Goal: Book appointment/travel/reservation

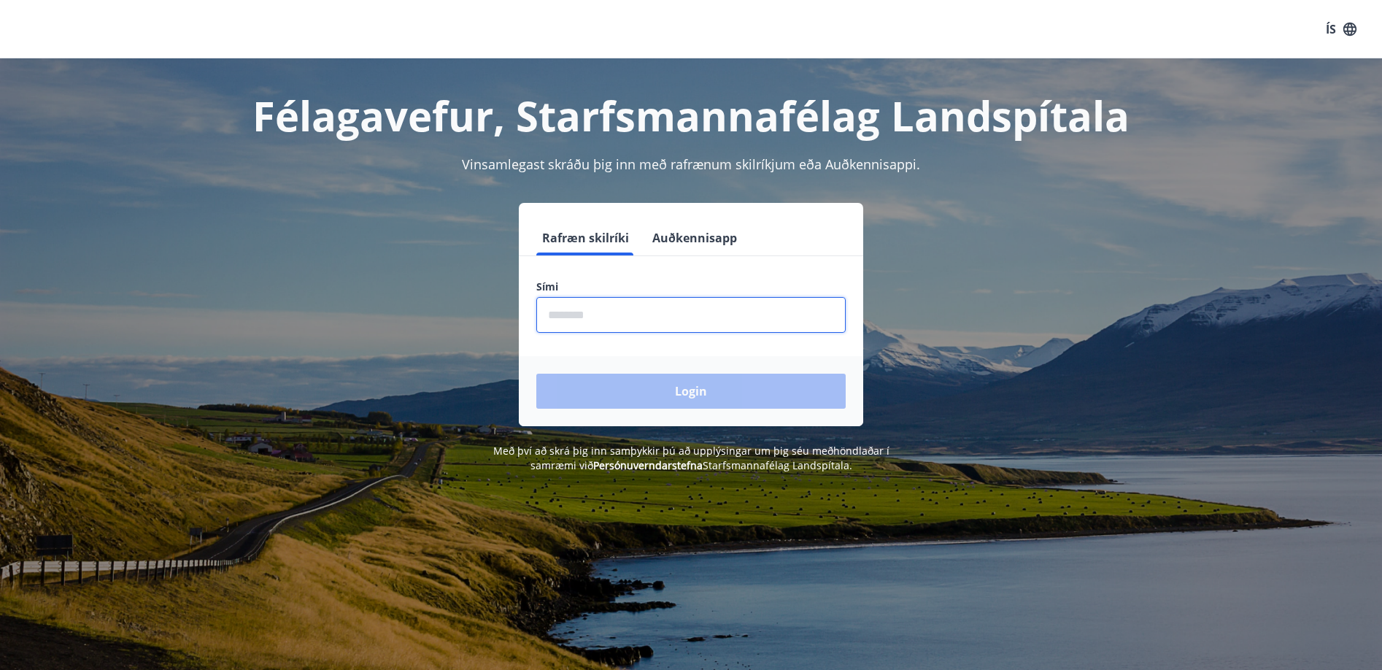
click at [627, 318] on input "phone" at bounding box center [690, 315] width 309 height 36
type input "********"
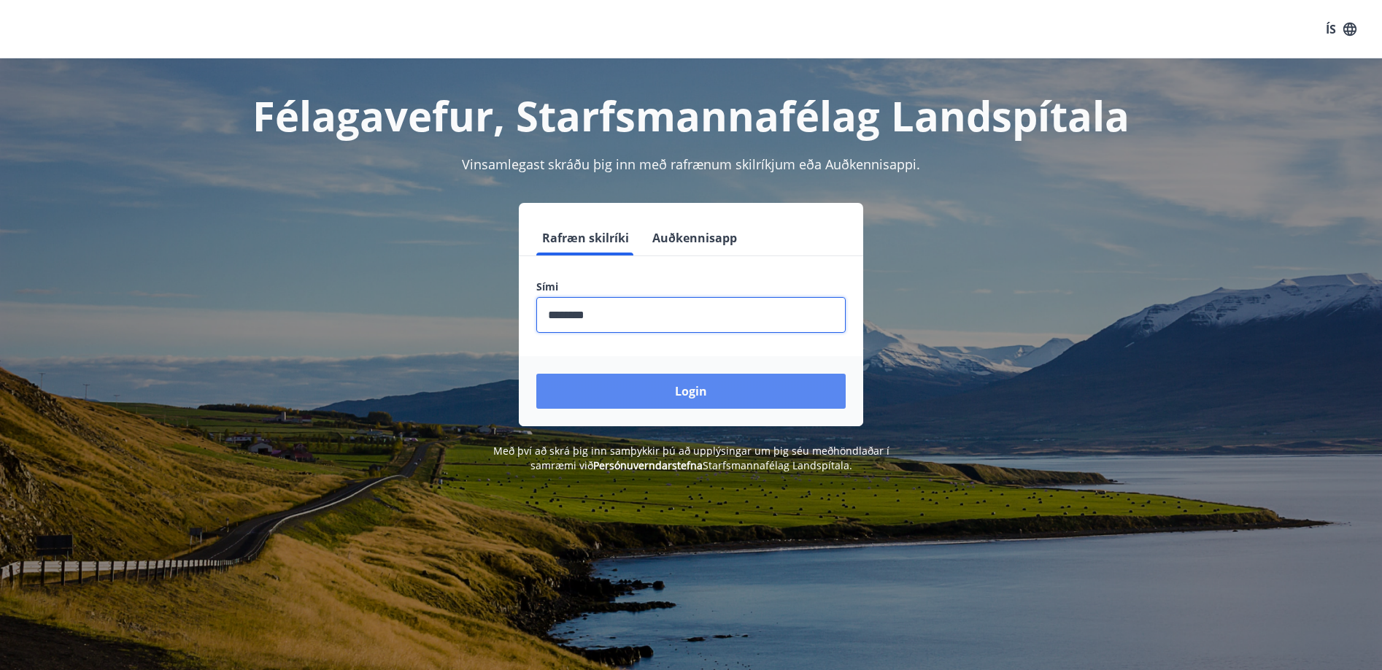
click at [673, 391] on button "Login" at bounding box center [690, 391] width 309 height 35
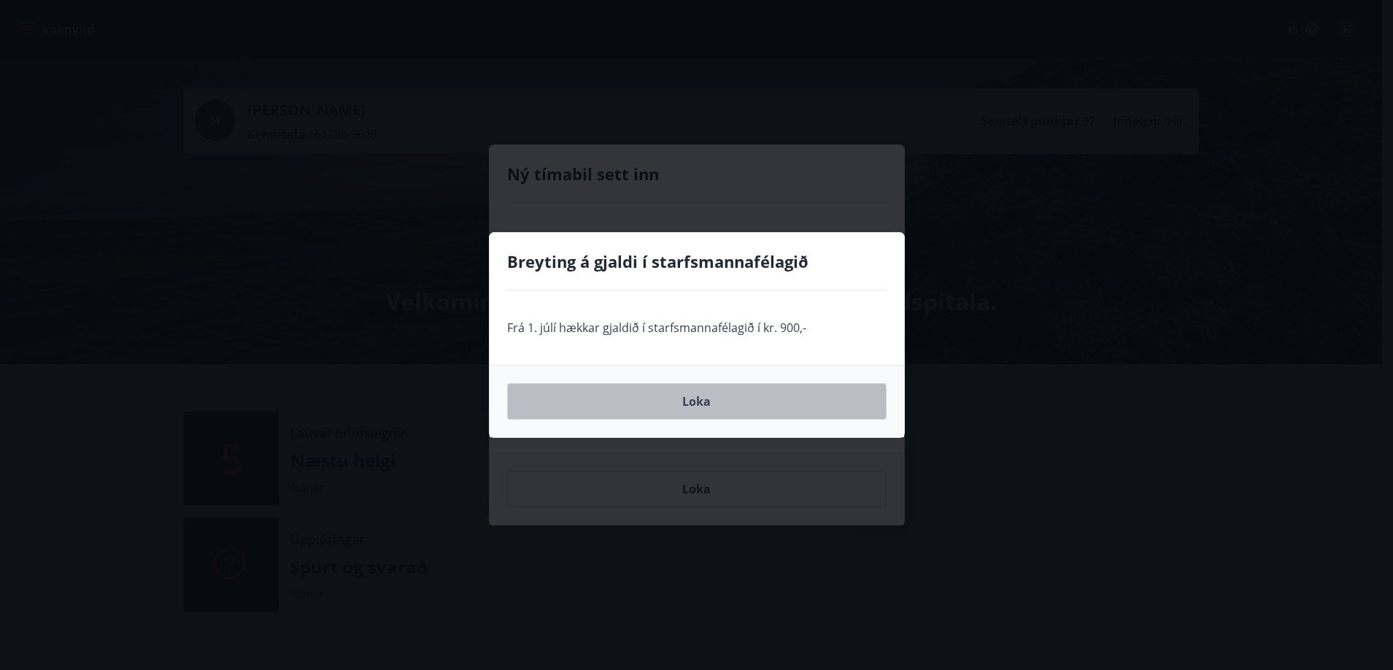
click at [706, 405] on button "Loka" at bounding box center [696, 401] width 379 height 36
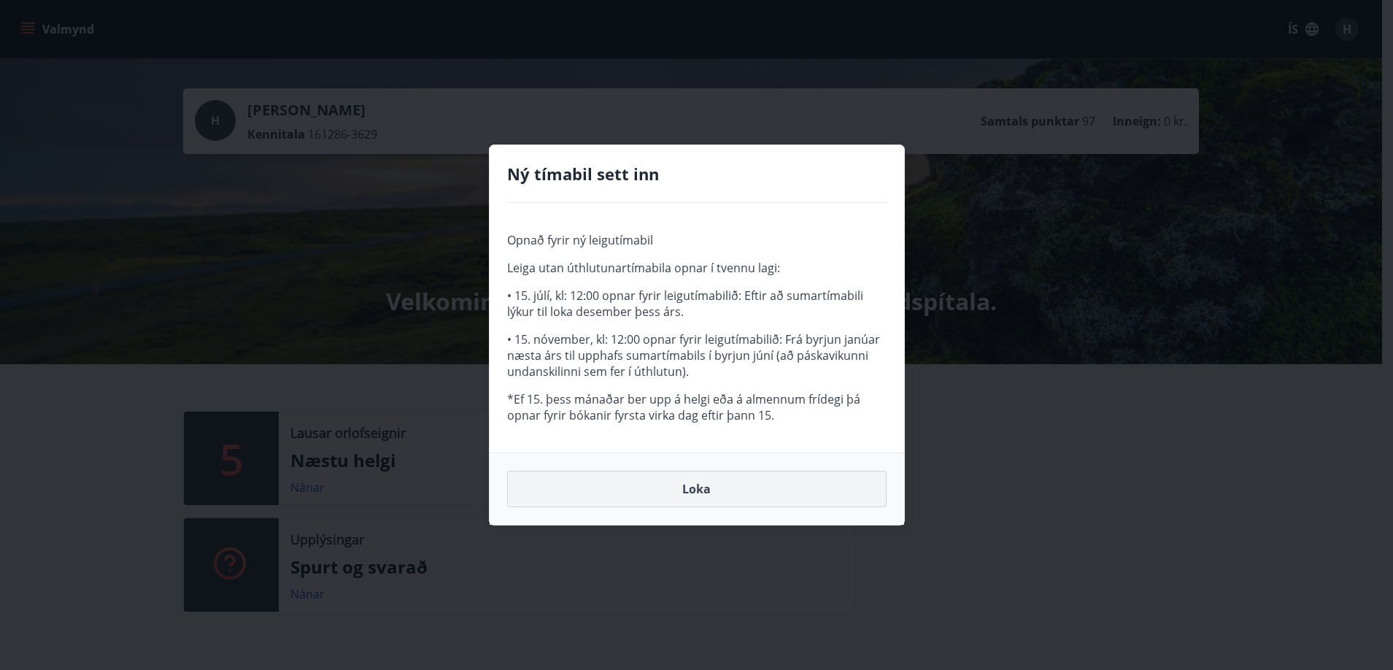
click at [702, 487] on button "Loka" at bounding box center [696, 489] width 379 height 36
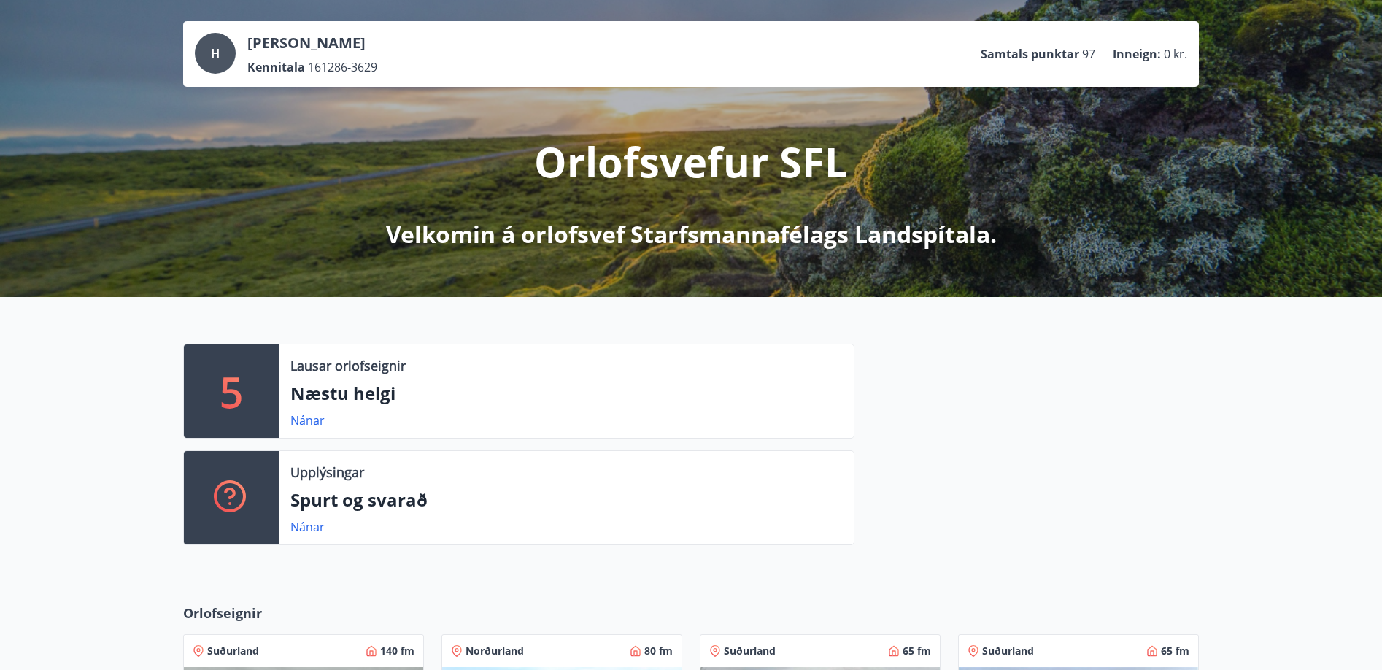
scroll to position [146, 0]
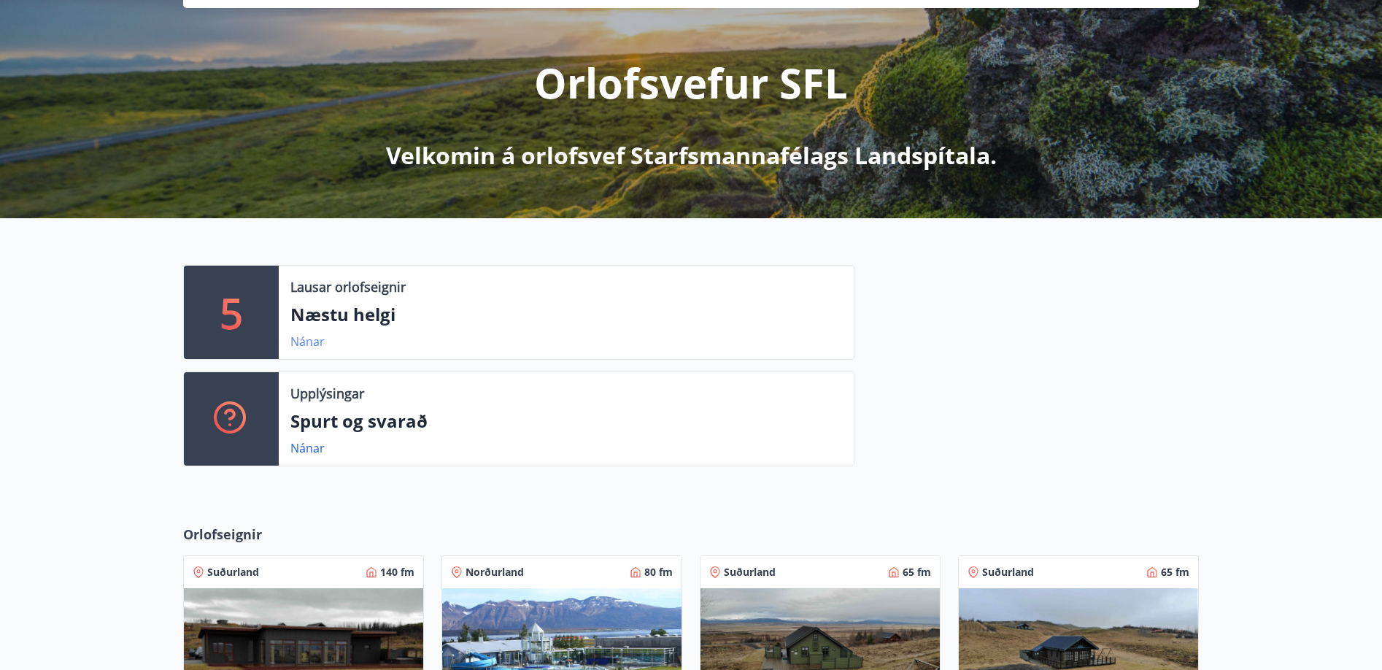
click at [312, 344] on link "Nánar" at bounding box center [307, 341] width 34 height 16
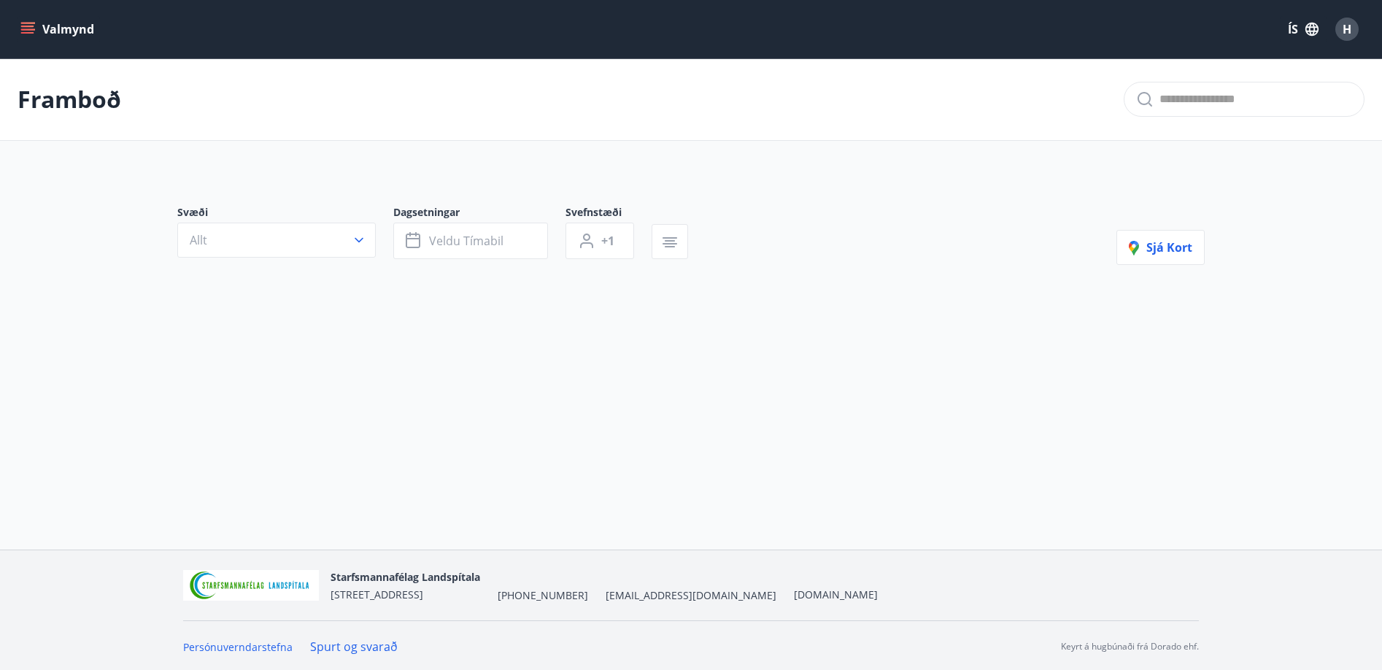
type input "*"
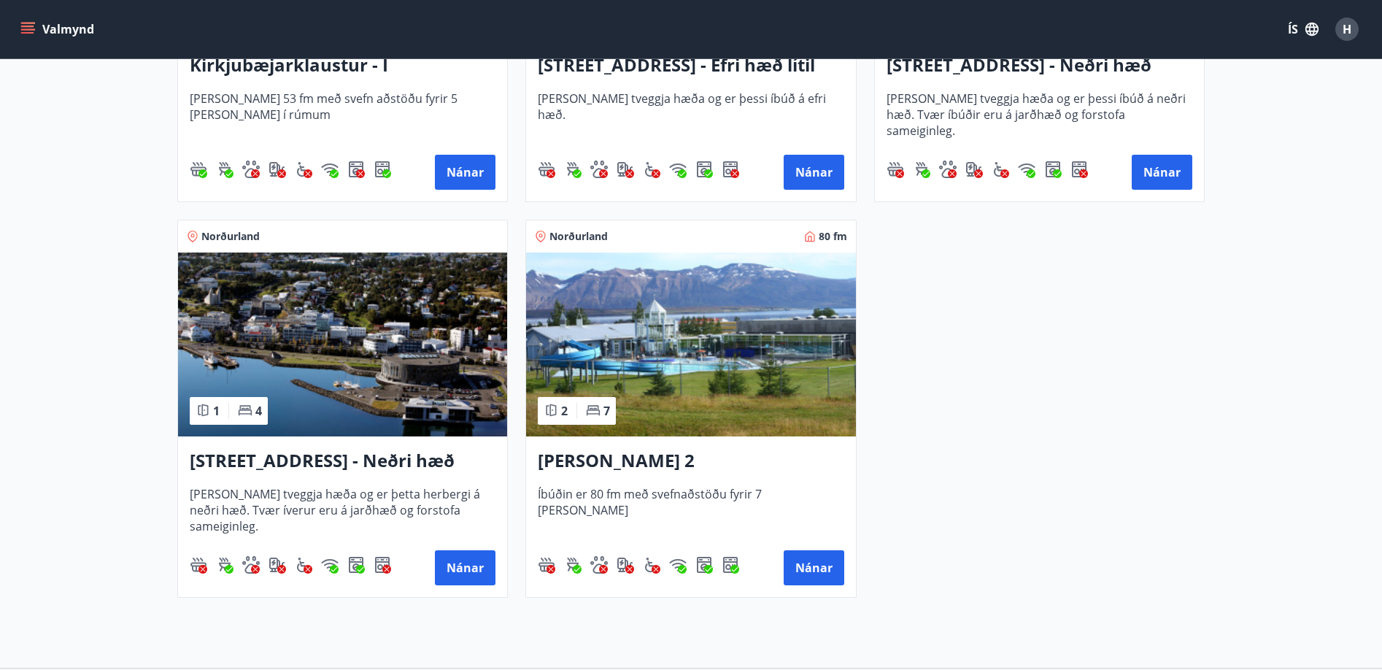
scroll to position [666, 0]
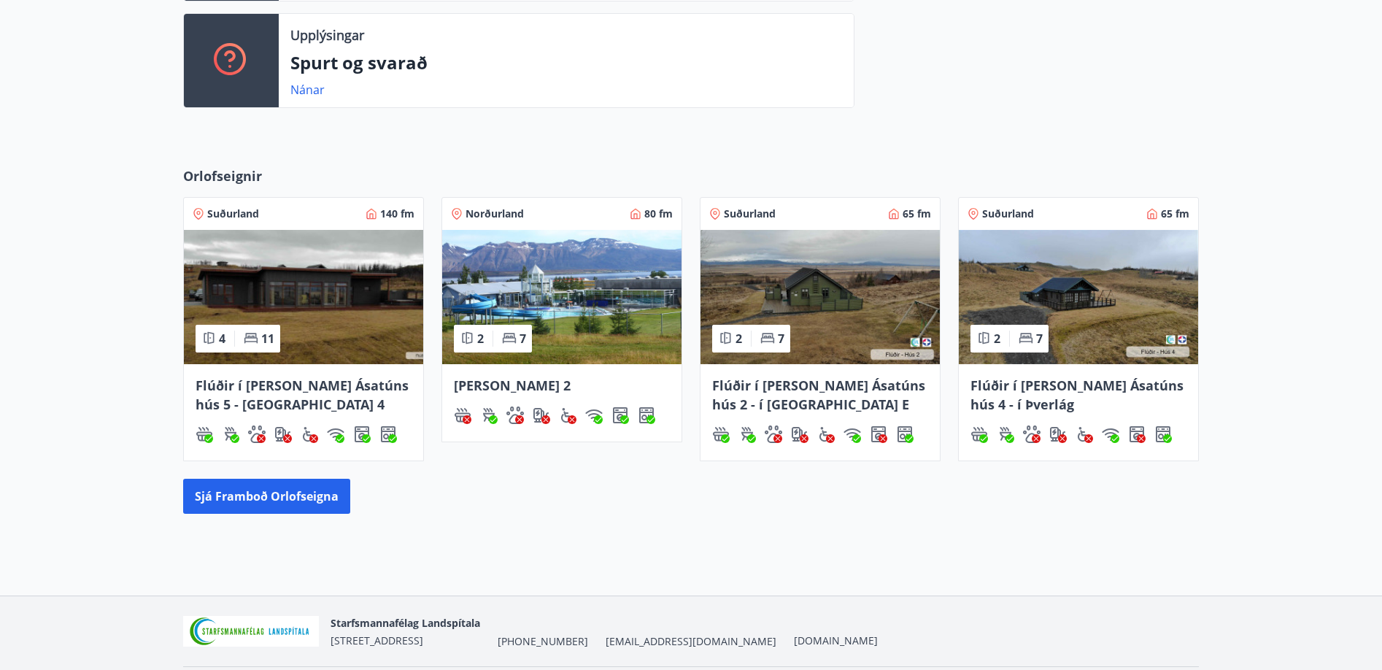
scroll to position [552, 0]
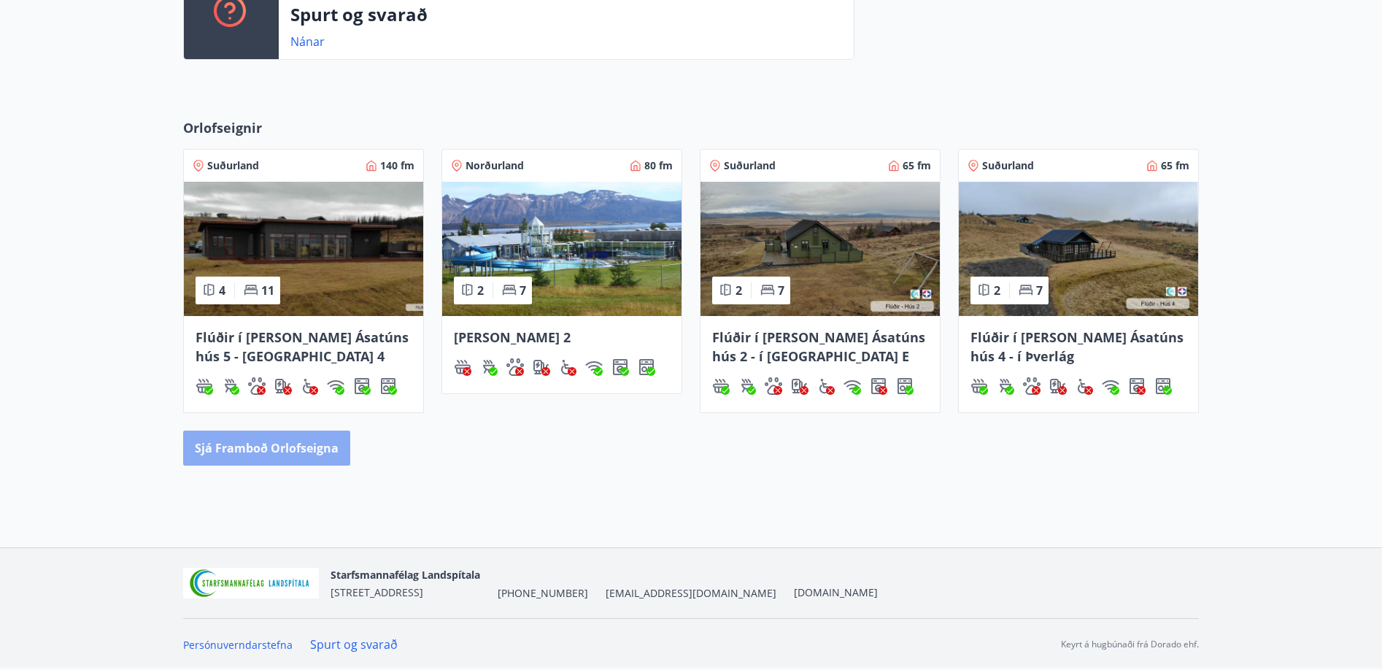
click at [287, 448] on button "Sjá framboð orlofseigna" at bounding box center [266, 447] width 167 height 35
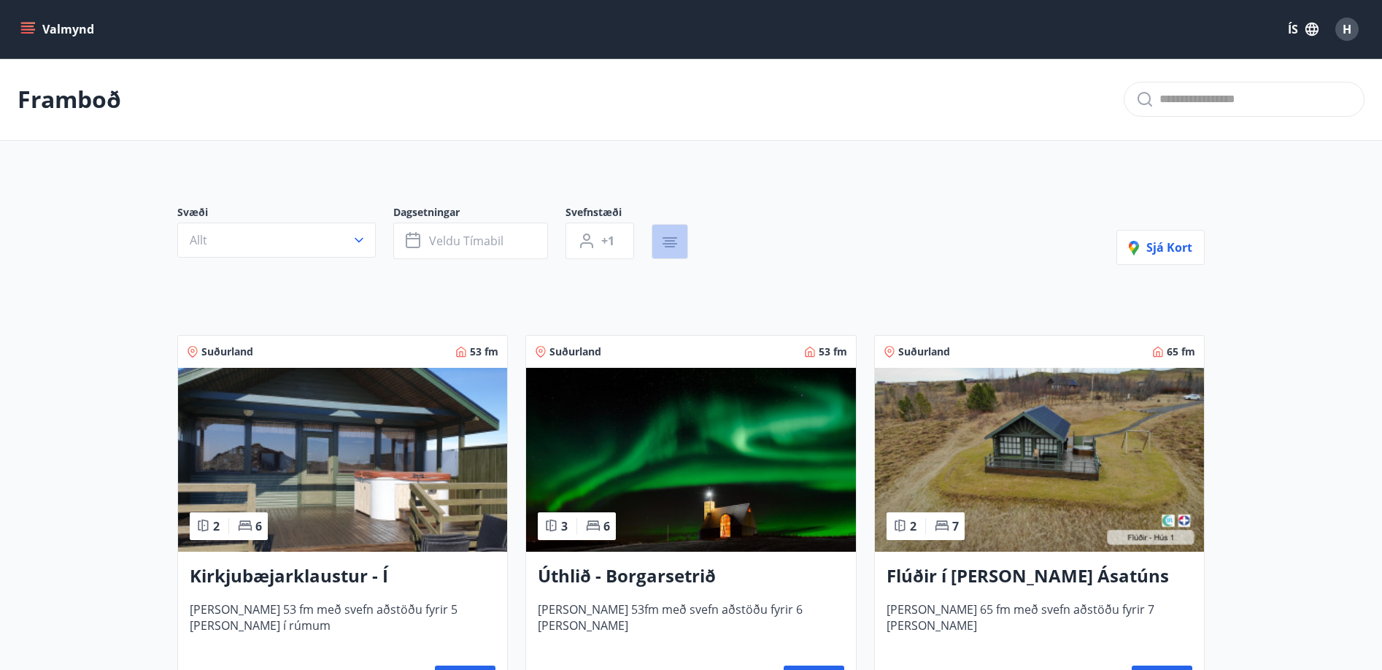
click at [673, 237] on icon "button" at bounding box center [670, 237] width 15 height 1
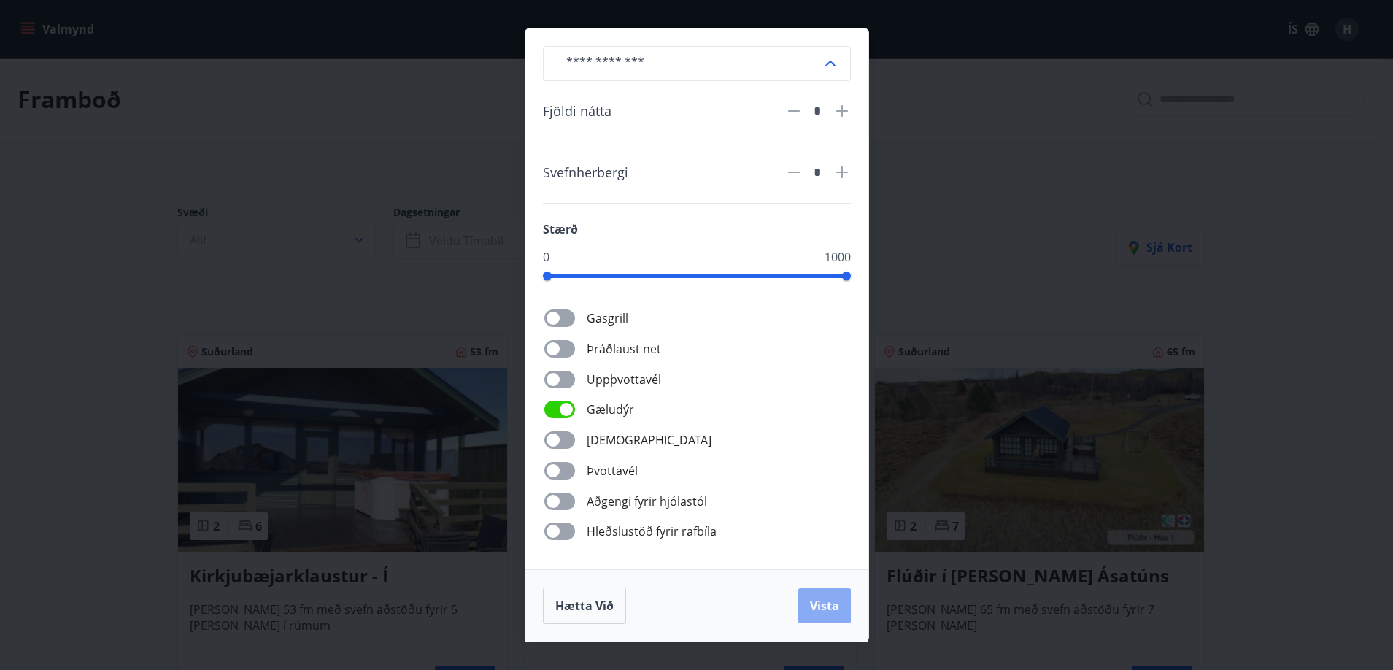
click at [838, 609] on span "Vista" at bounding box center [824, 606] width 29 height 16
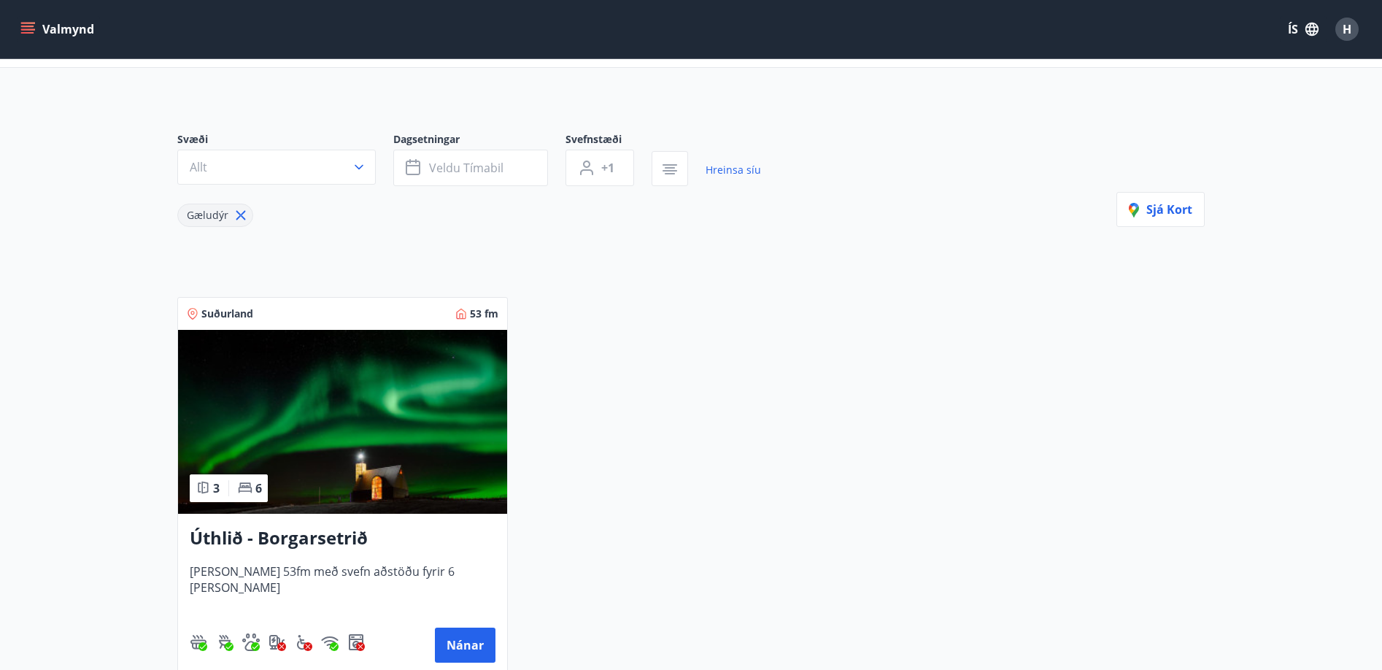
scroll to position [271, 0]
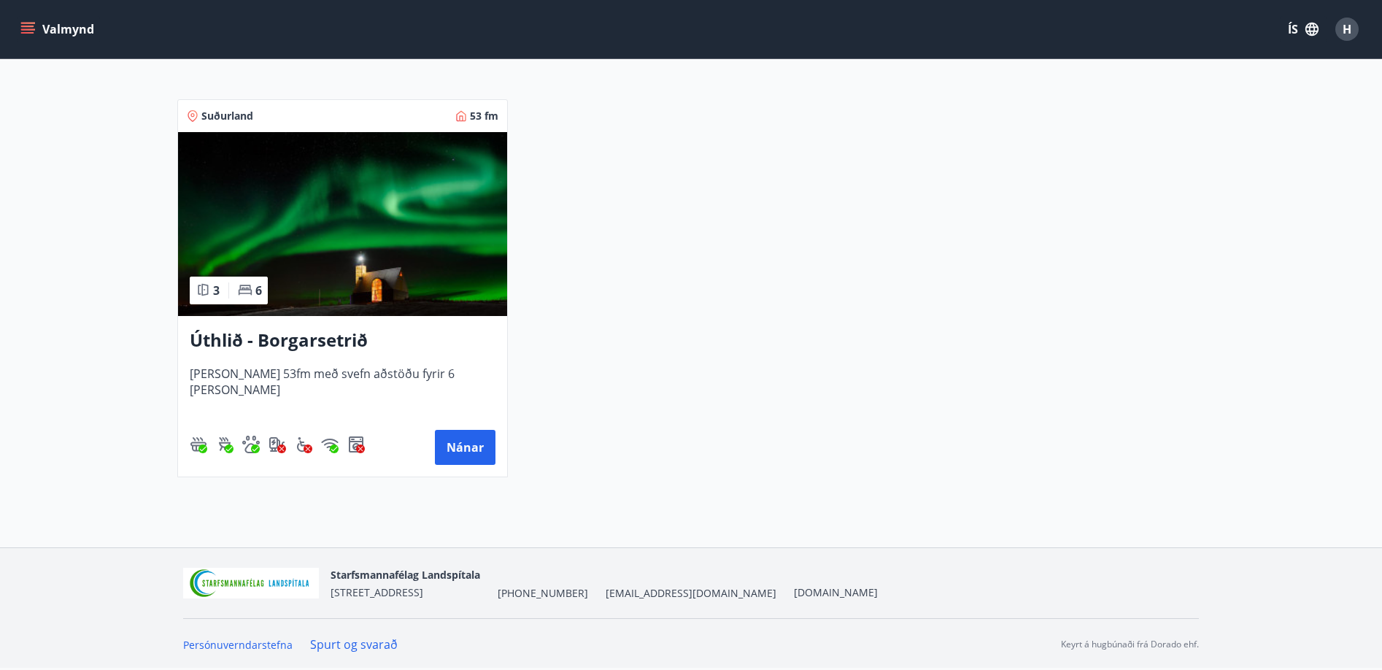
click at [347, 347] on h3 "Úthlið - Borgarsetrið" at bounding box center [343, 341] width 306 height 26
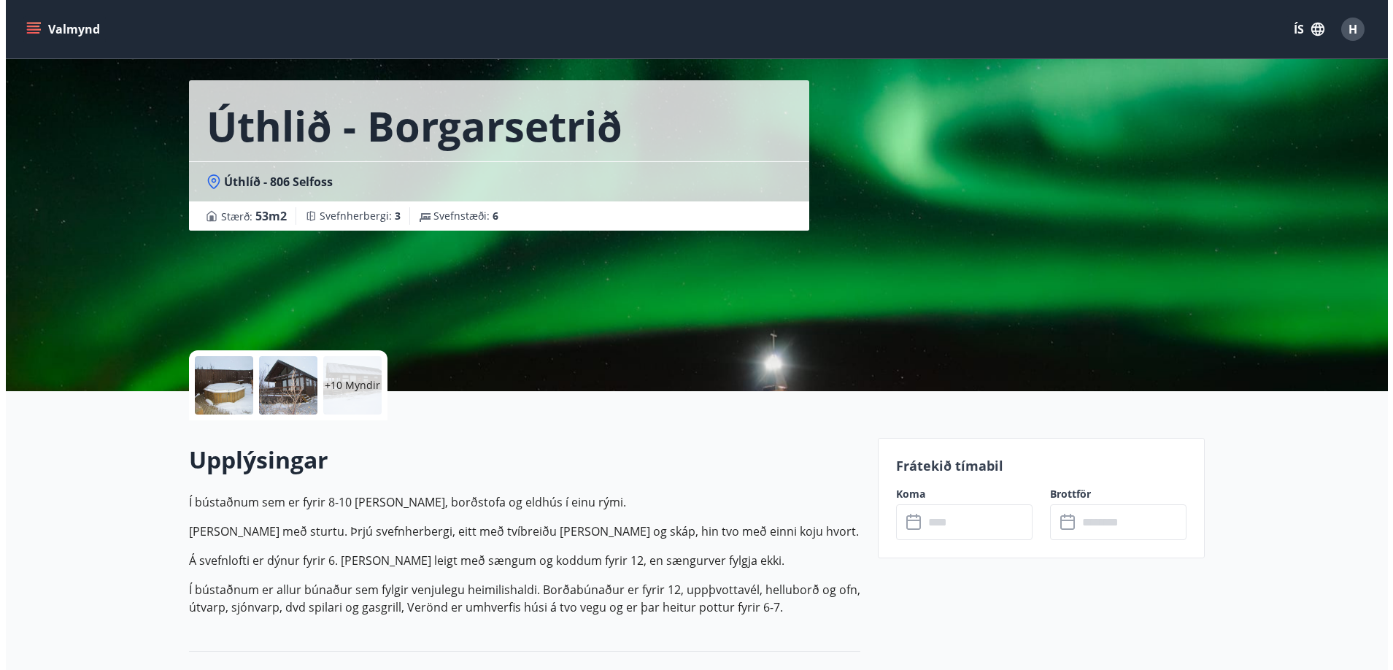
scroll to position [73, 0]
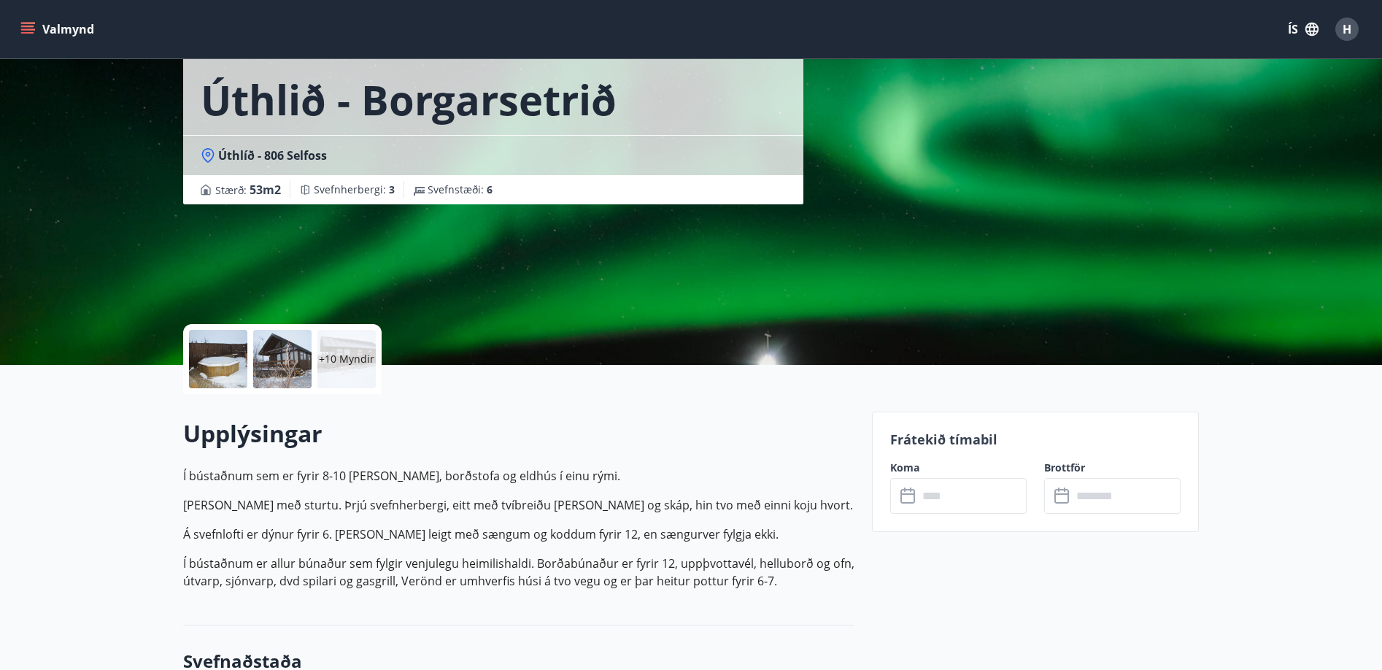
click at [222, 366] on div at bounding box center [218, 359] width 58 height 58
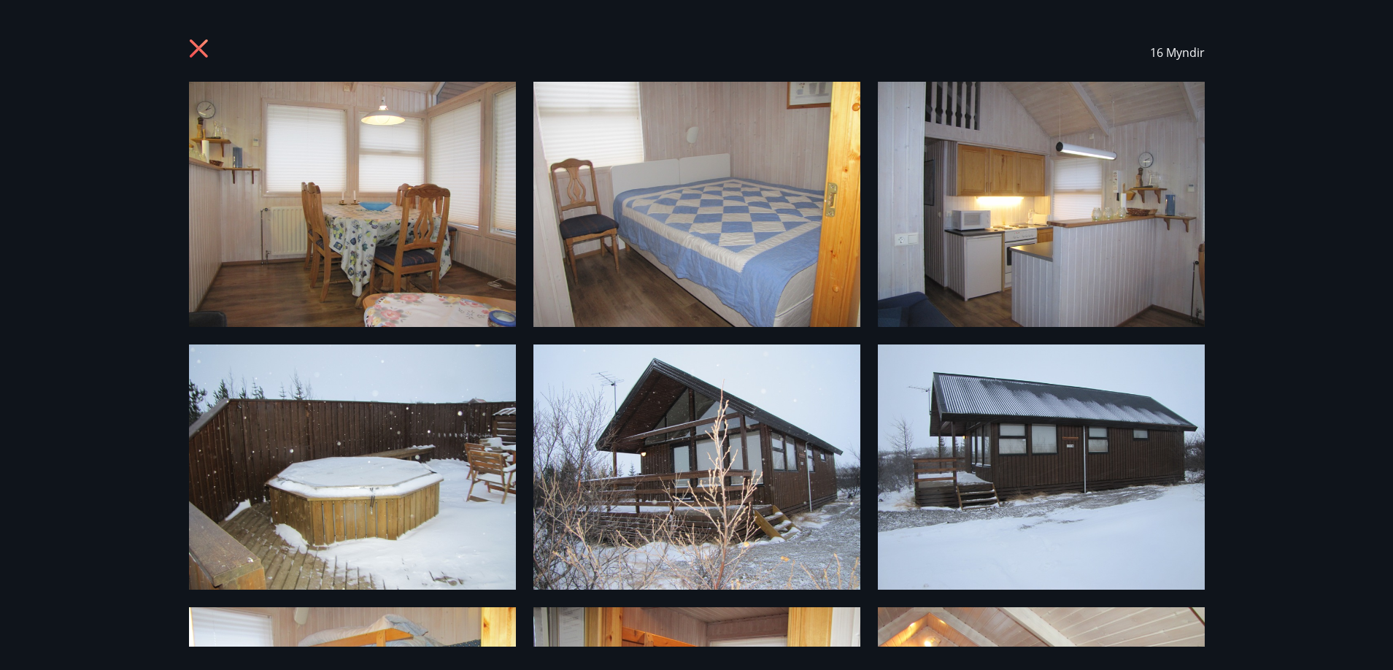
click at [641, 525] on img at bounding box center [696, 466] width 327 height 245
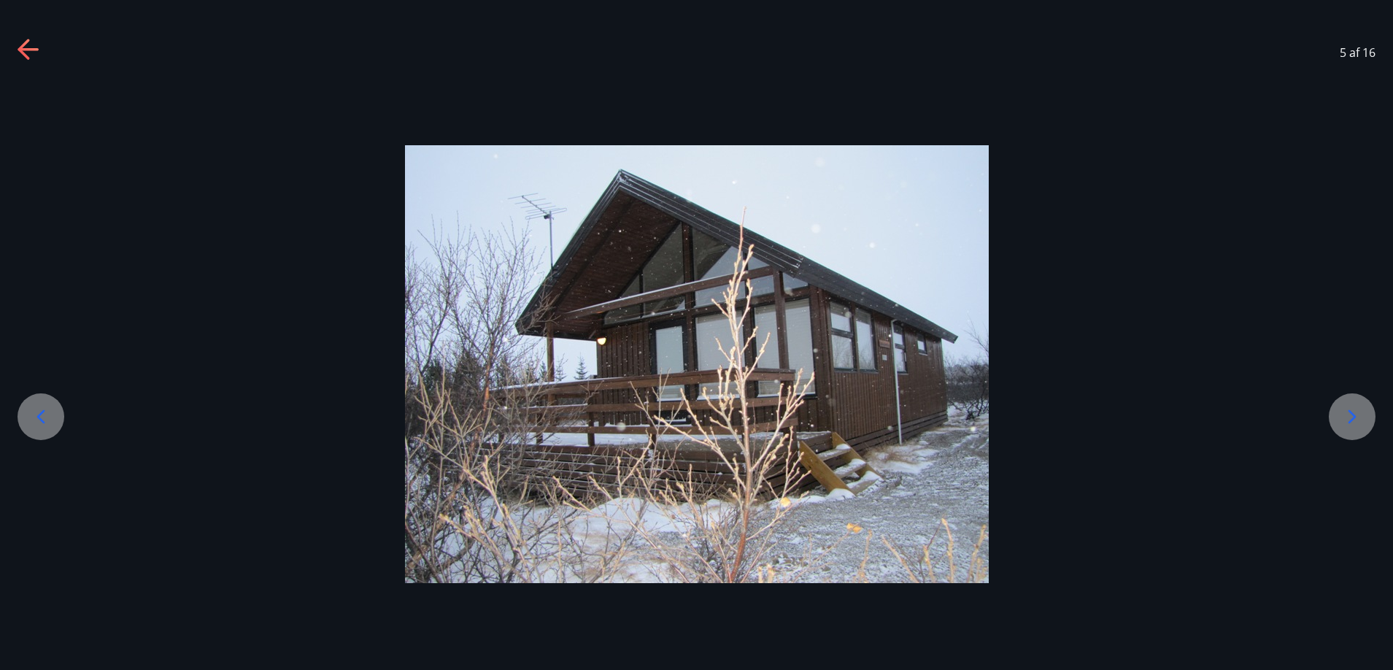
click at [1372, 425] on div at bounding box center [1352, 416] width 47 height 47
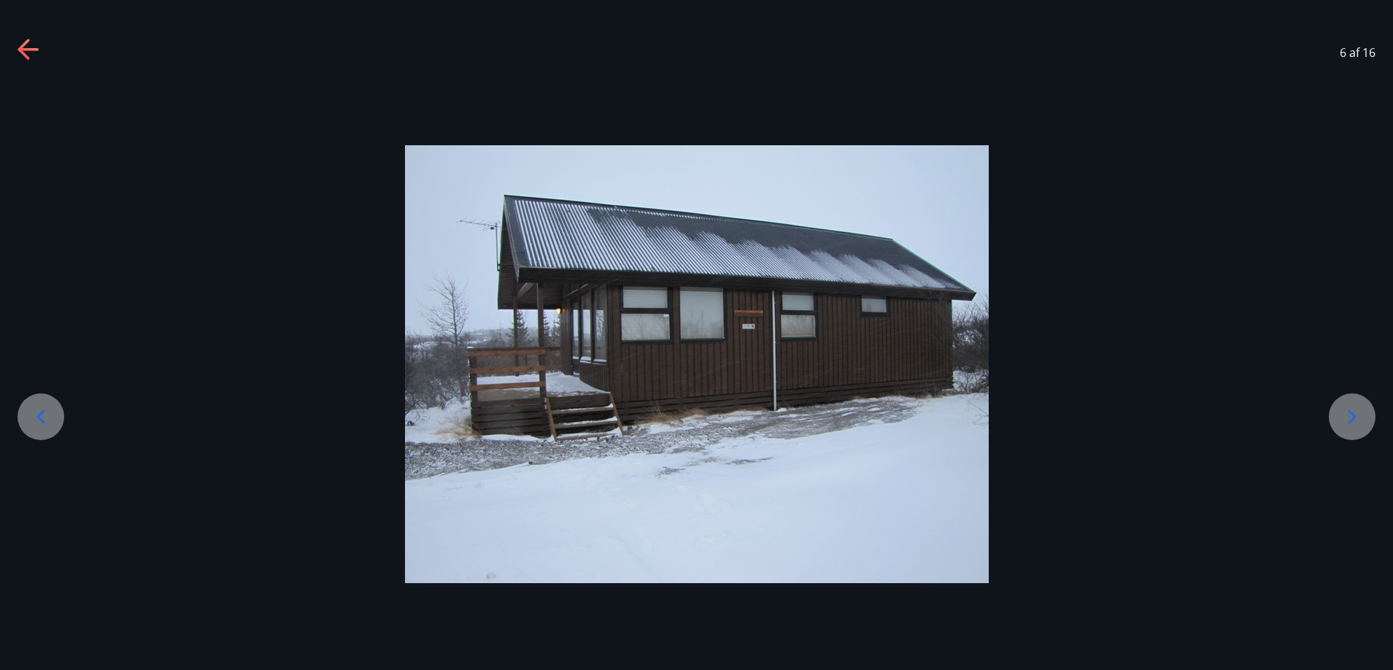
click at [1372, 425] on div at bounding box center [1352, 416] width 47 height 47
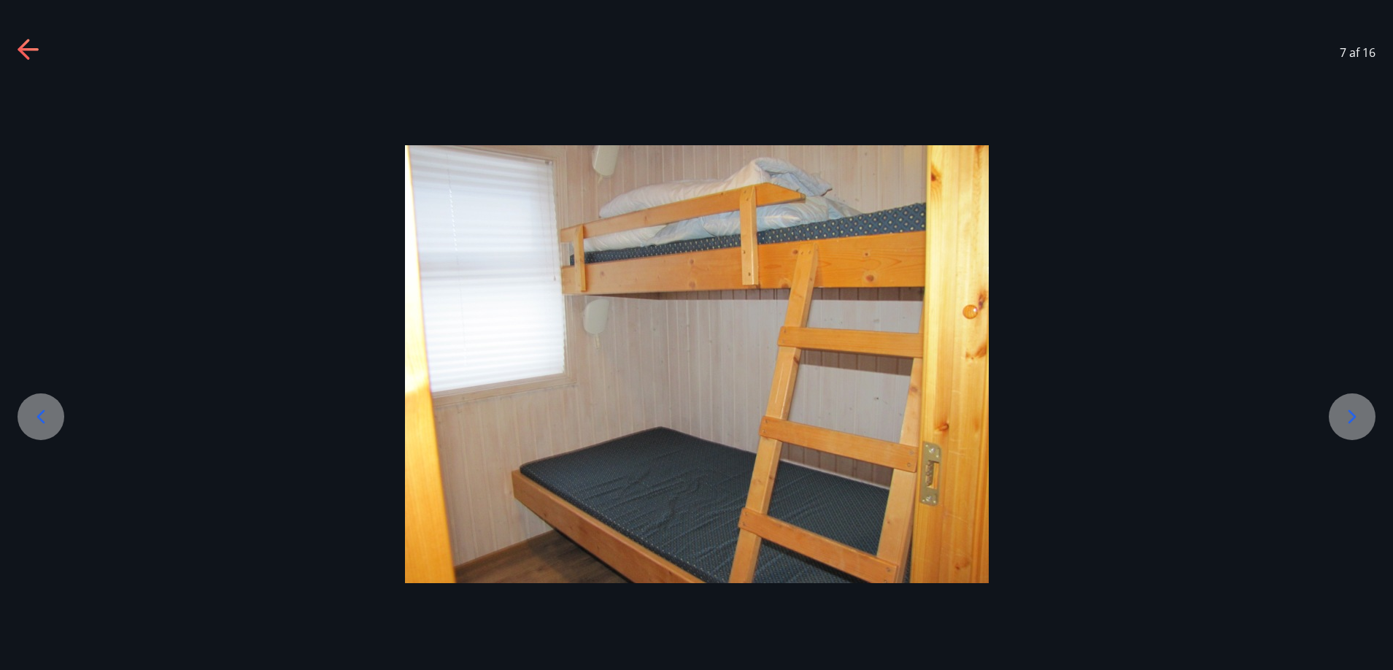
click at [1372, 425] on div at bounding box center [1352, 416] width 47 height 47
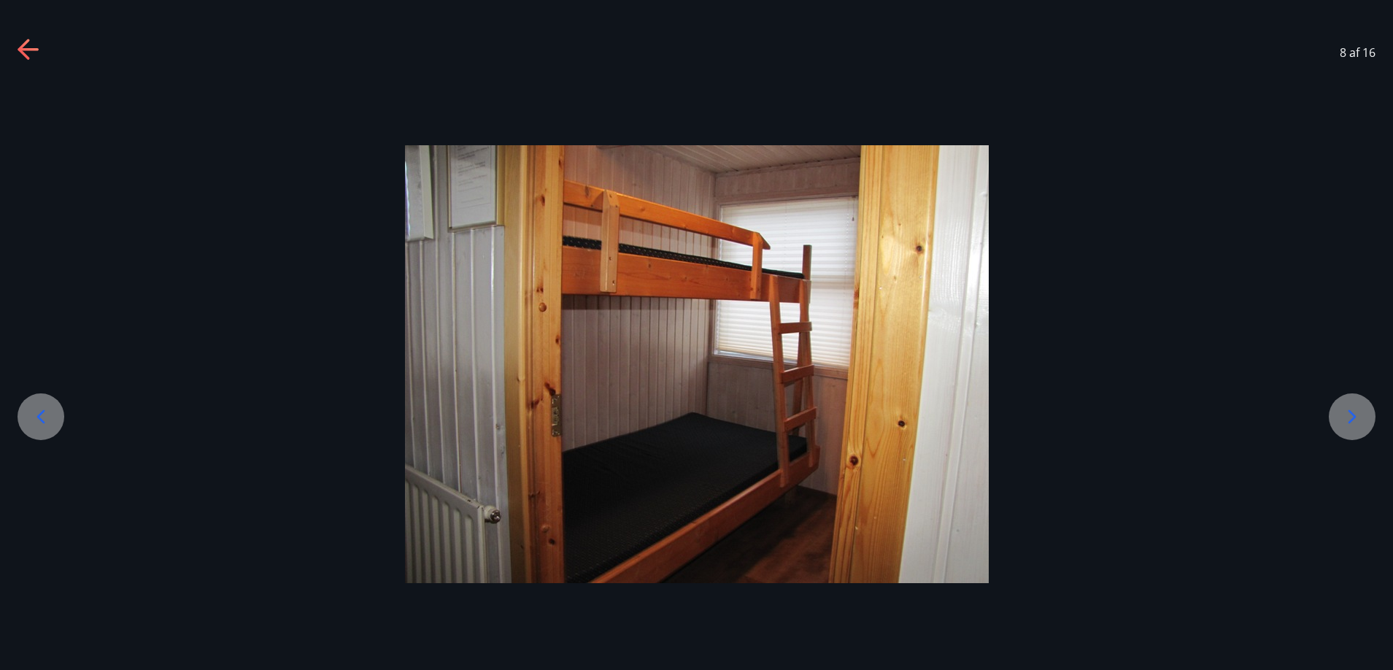
click at [1372, 425] on div at bounding box center [1352, 416] width 47 height 47
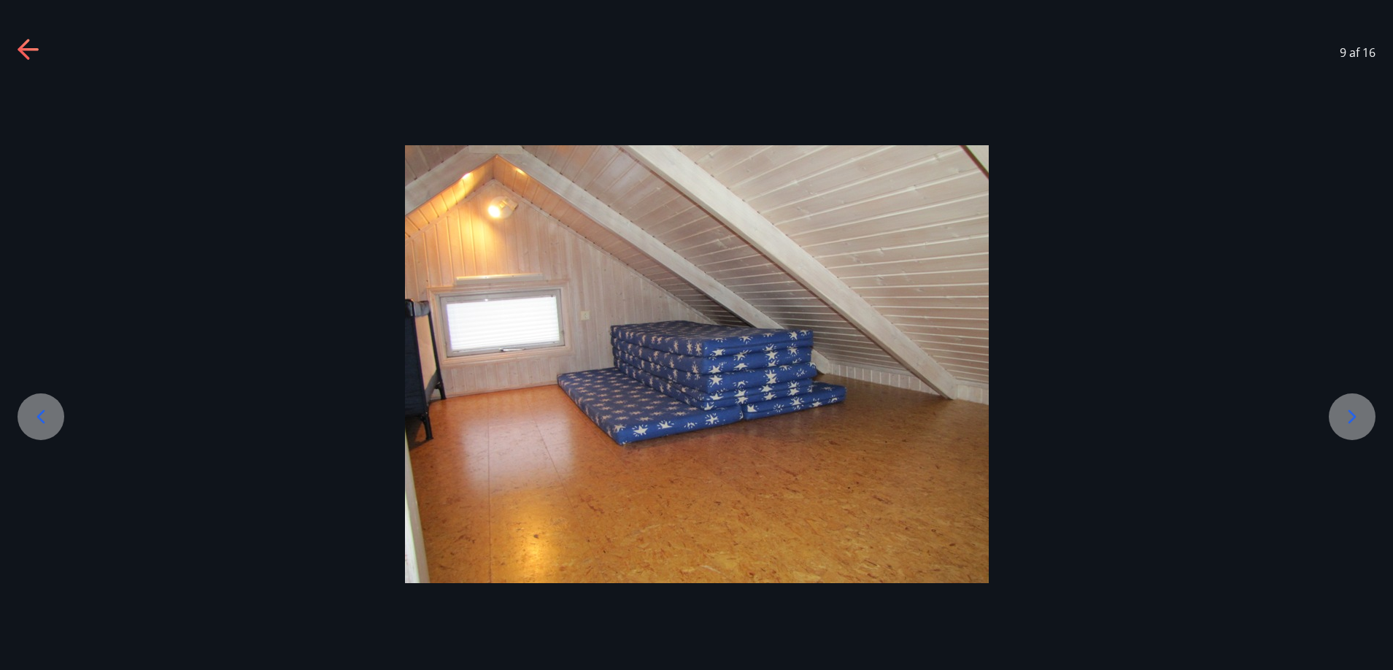
click at [1372, 425] on div at bounding box center [1352, 416] width 47 height 47
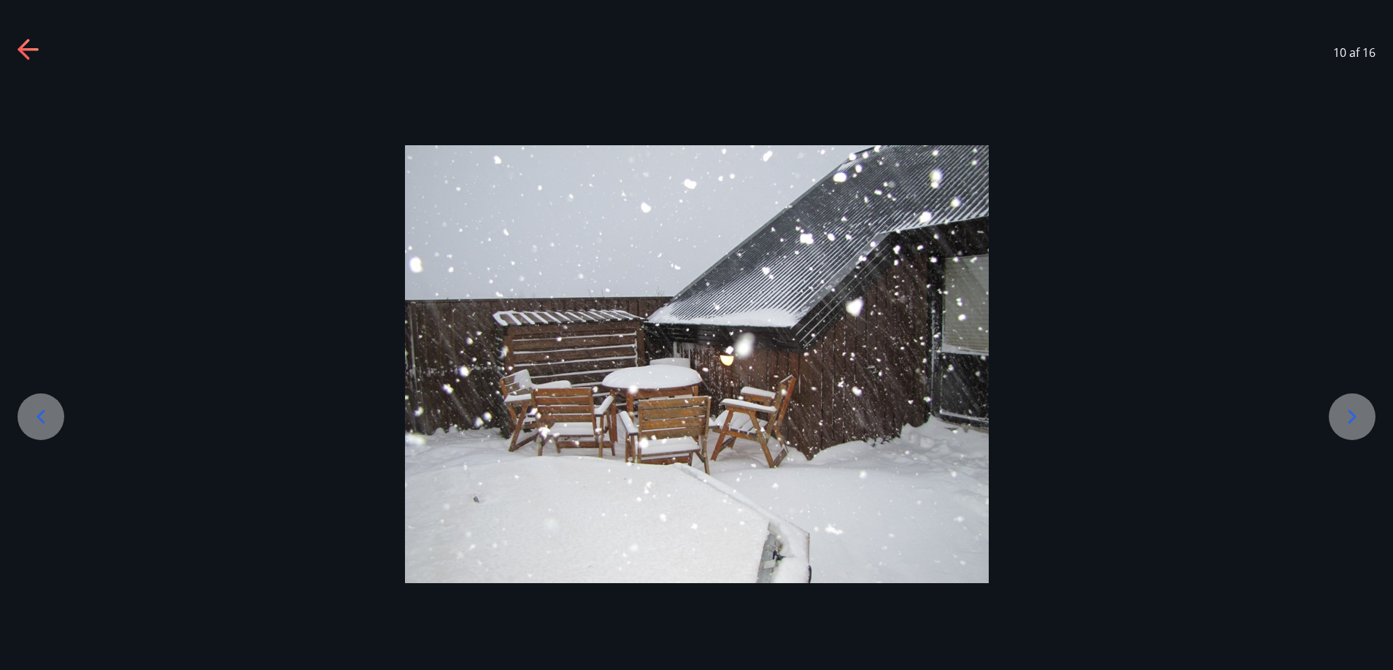
click at [1372, 425] on div at bounding box center [1352, 416] width 47 height 47
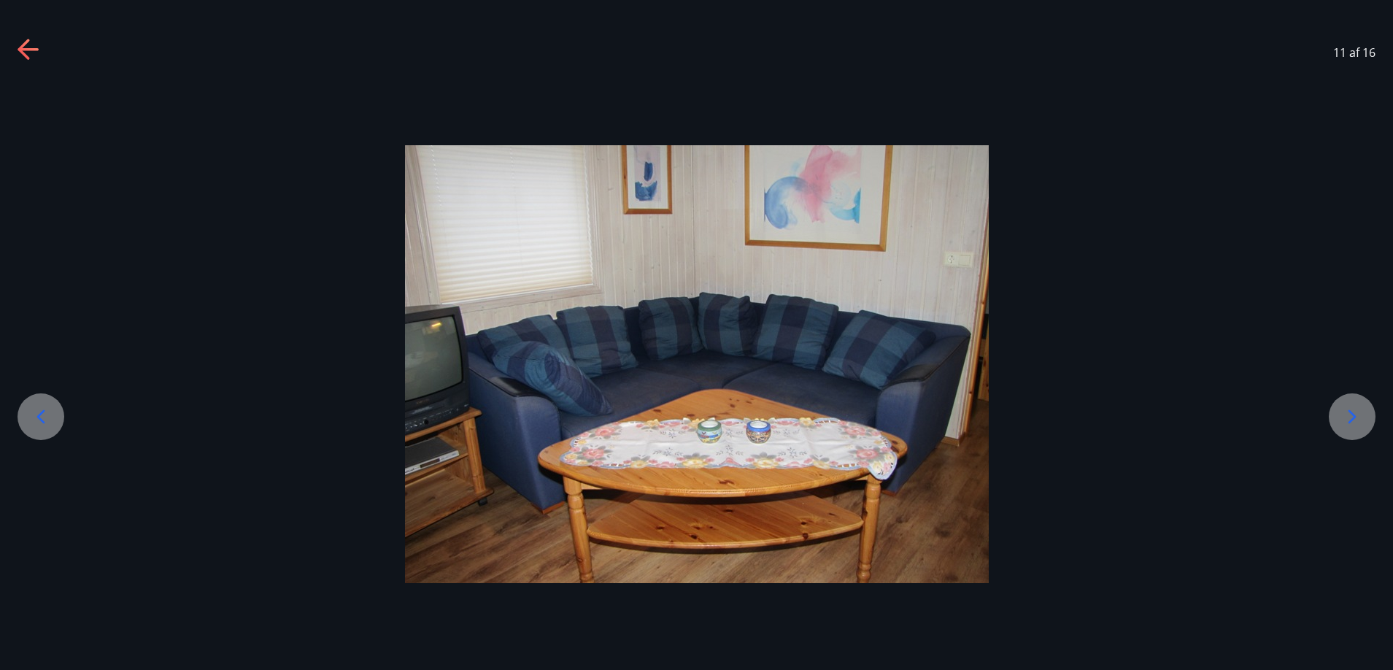
click at [28, 48] on div "11 af 16" at bounding box center [696, 52] width 1393 height 58
click at [28, 48] on icon at bounding box center [28, 49] width 20 height 3
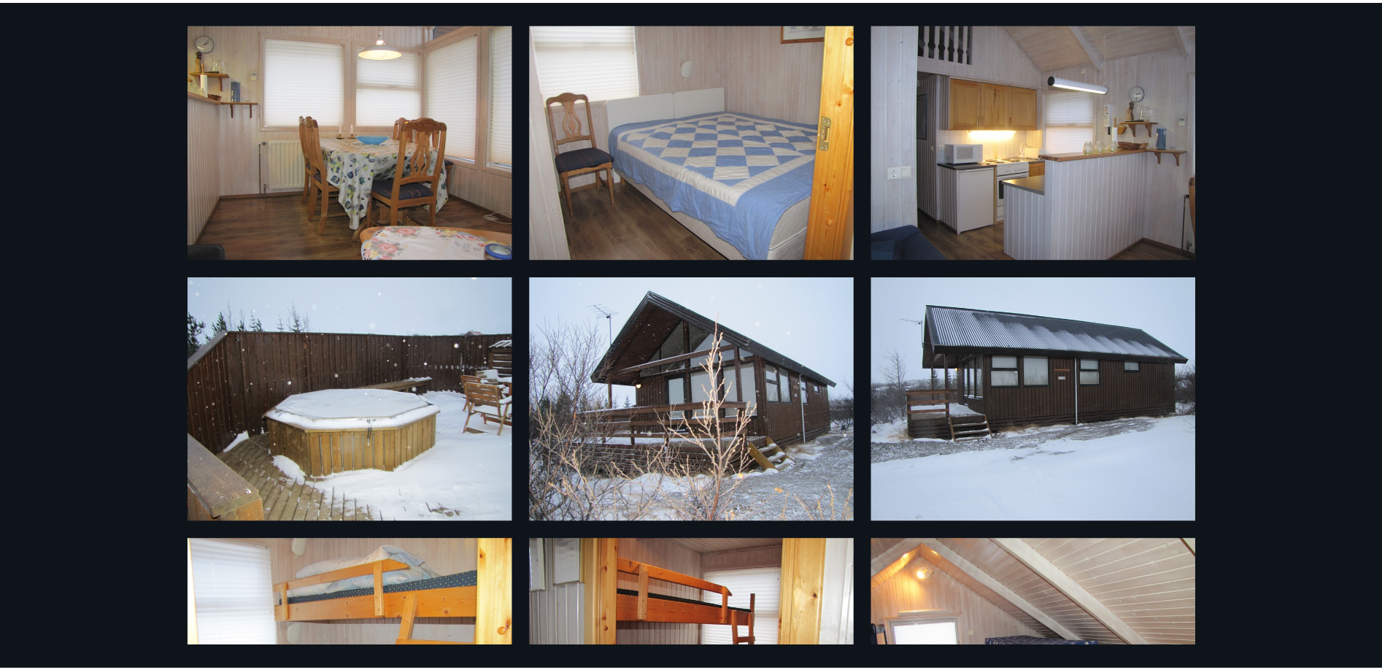
scroll to position [0, 0]
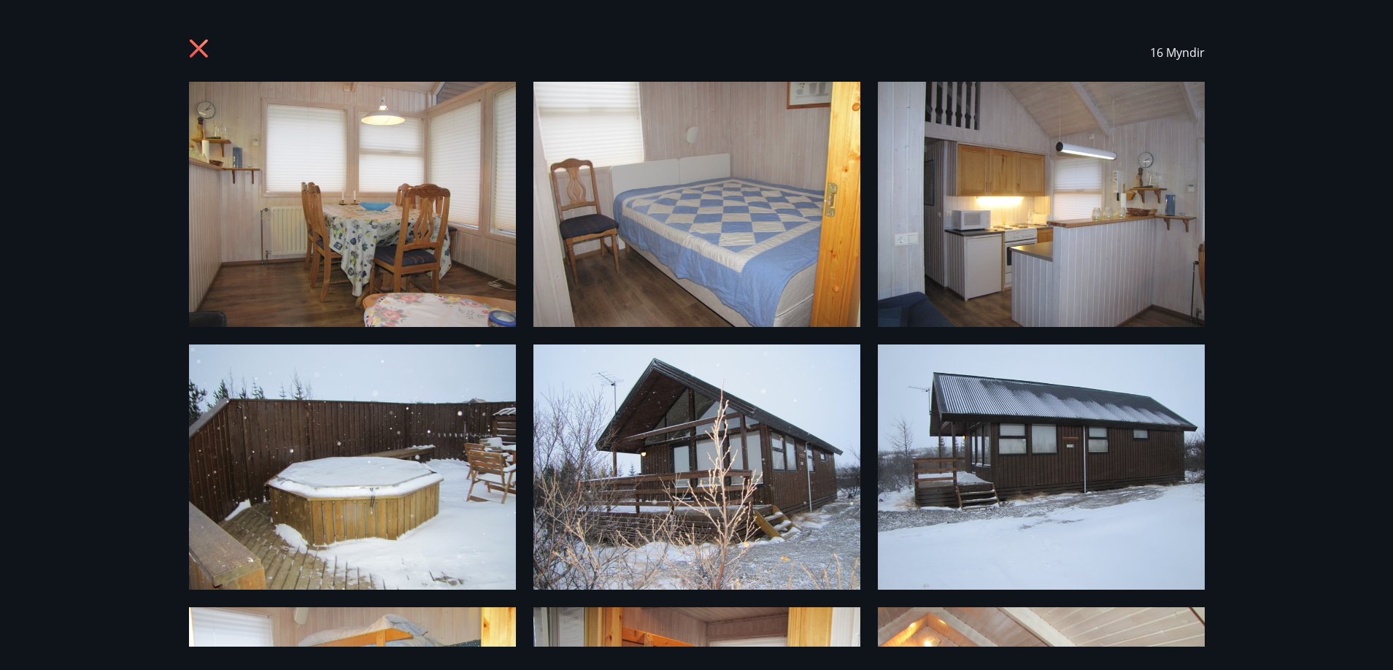
click at [206, 45] on icon at bounding box center [200, 50] width 23 height 23
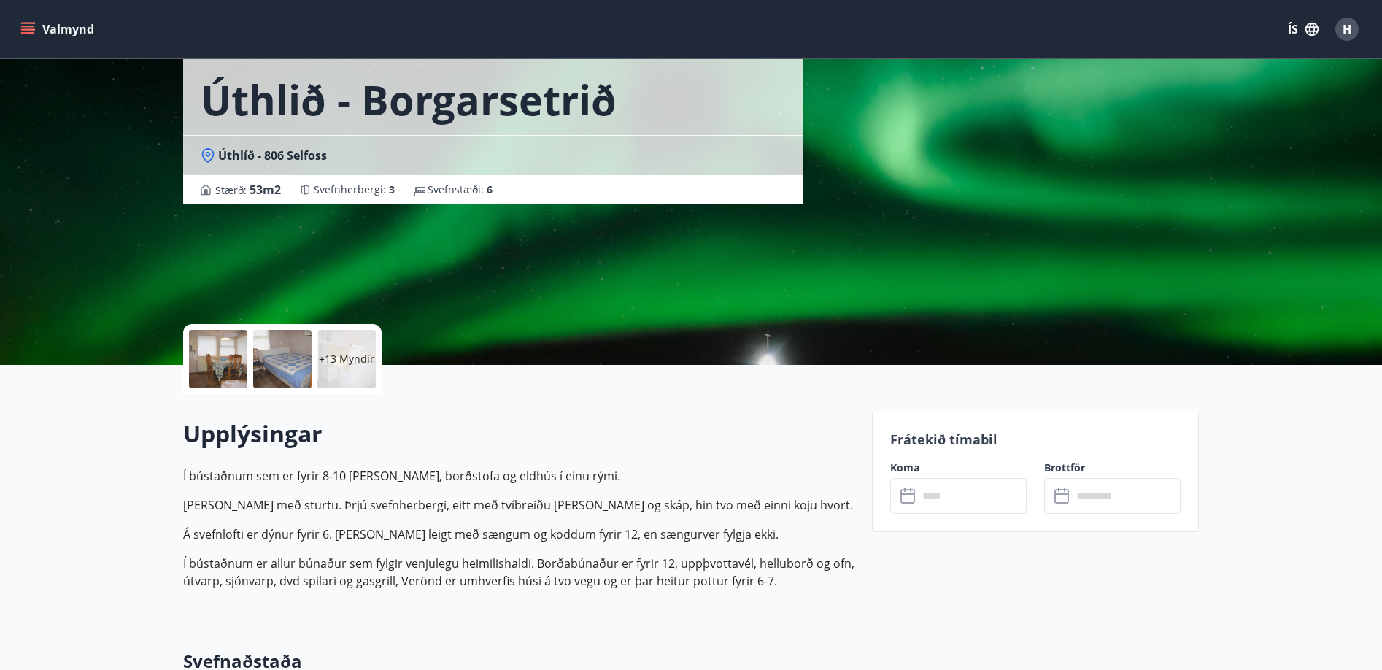
click at [965, 499] on input "text" at bounding box center [972, 496] width 109 height 36
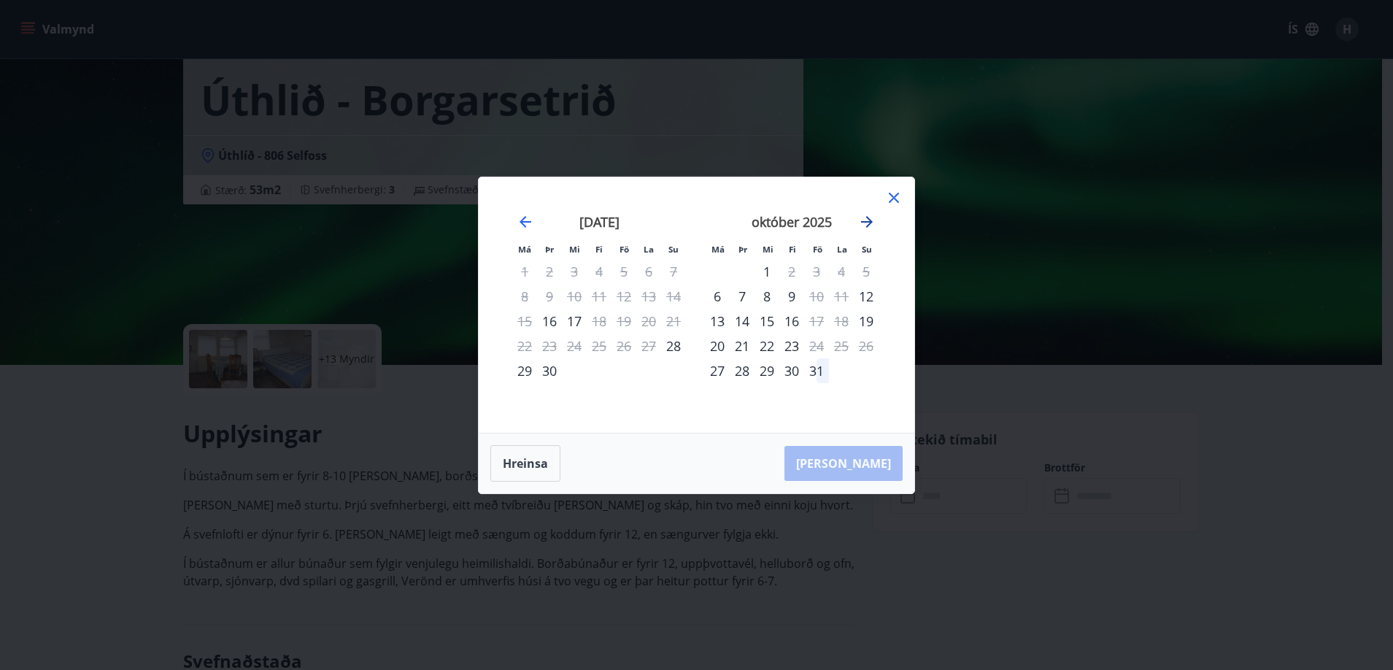
click at [870, 222] on icon "Move forward to switch to the next month." at bounding box center [867, 222] width 12 height 12
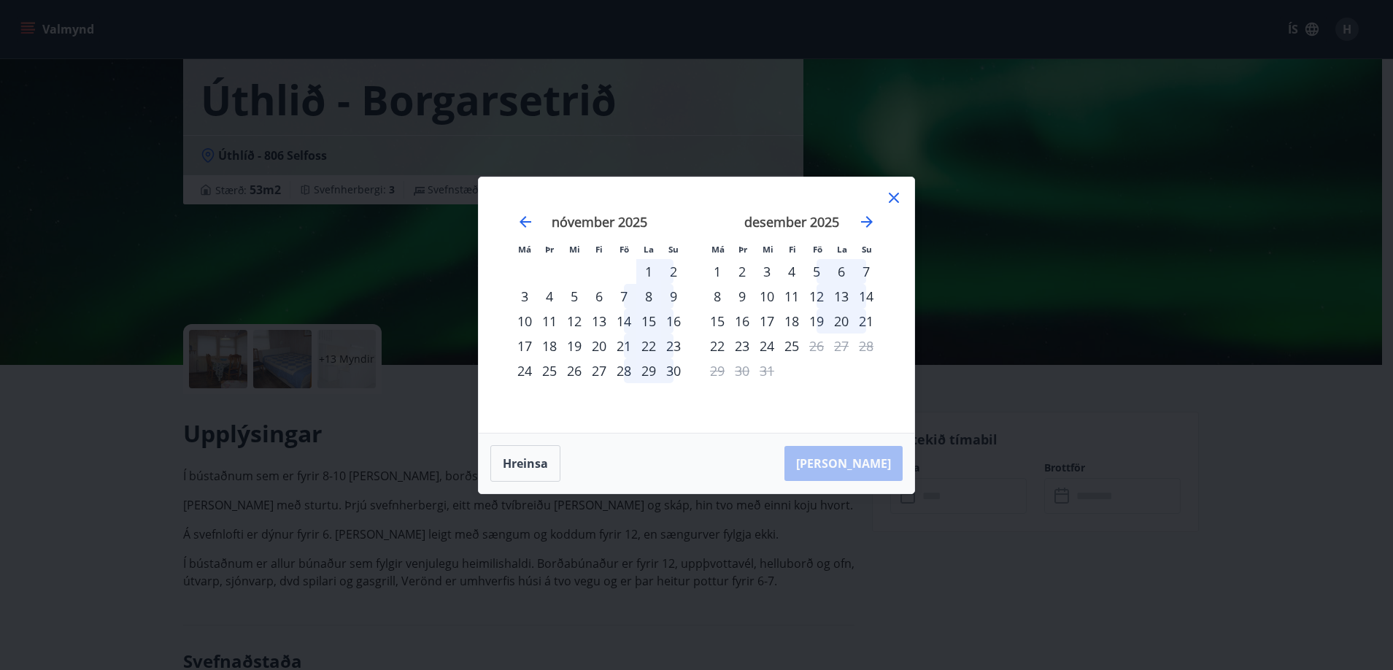
click at [891, 196] on icon at bounding box center [894, 198] width 18 height 18
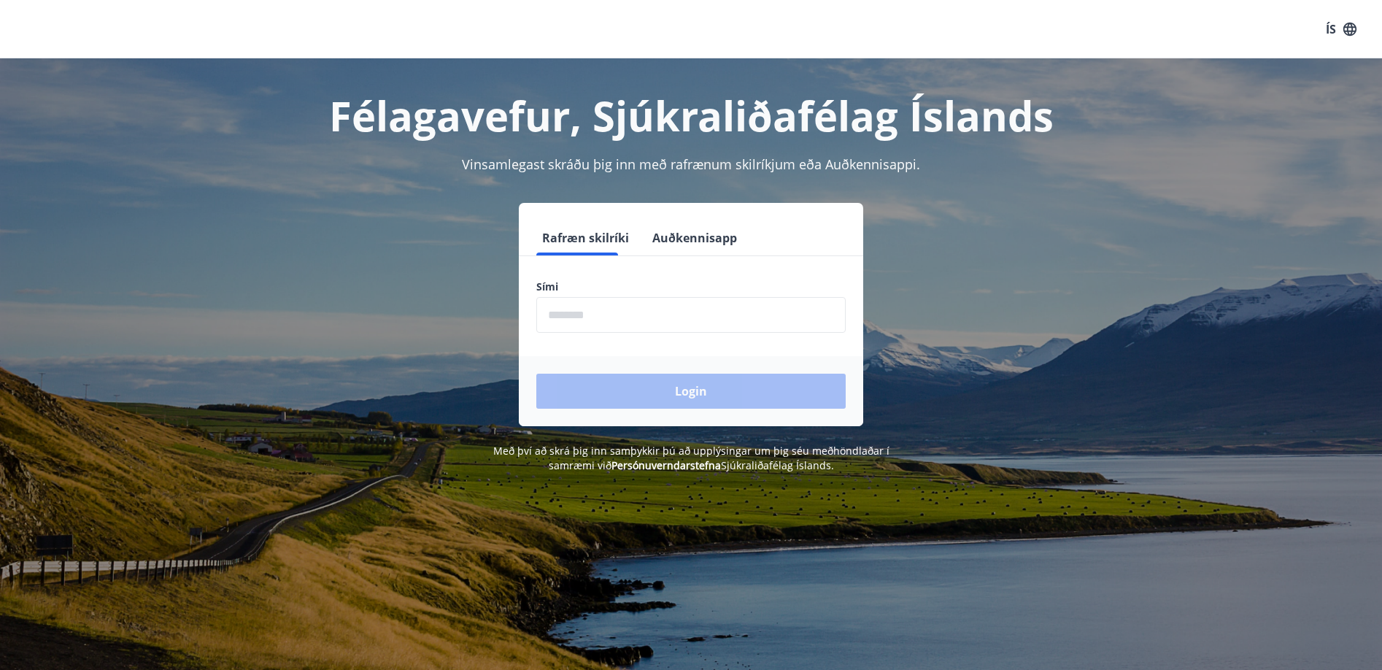
click at [637, 328] on input "phone" at bounding box center [690, 315] width 309 height 36
type input "********"
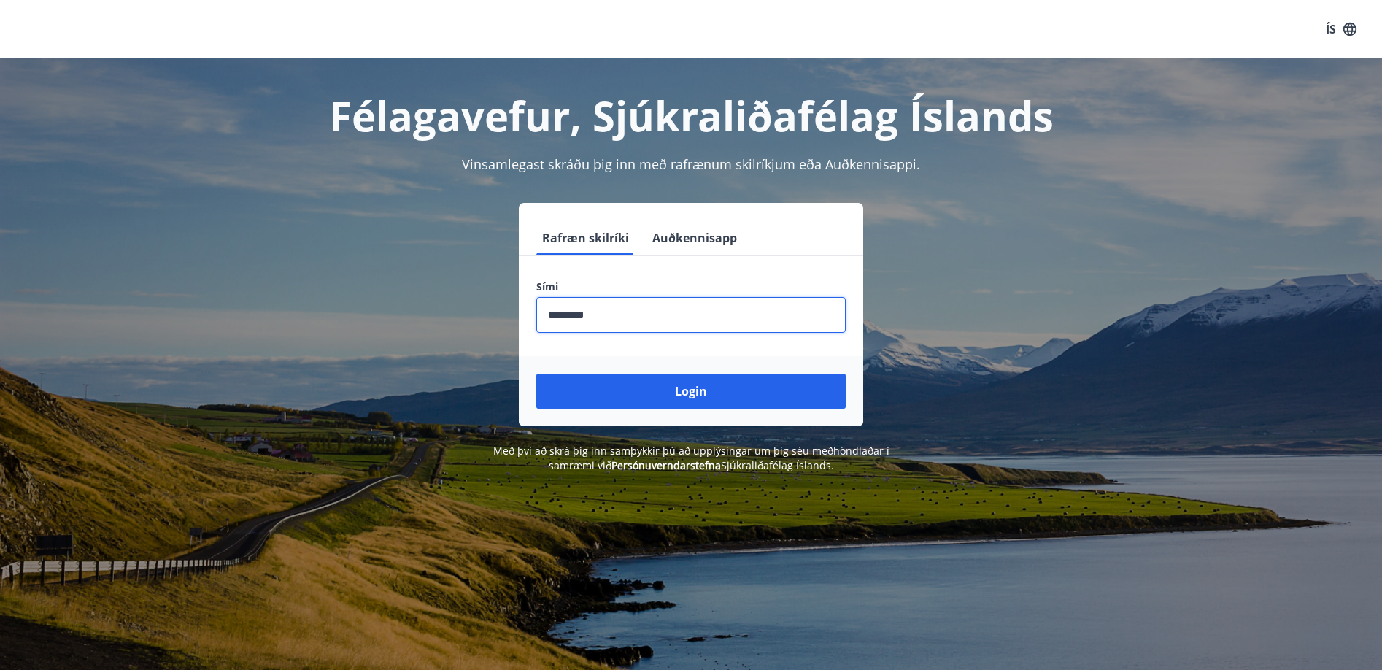
click at [723, 406] on button "Login" at bounding box center [690, 391] width 309 height 35
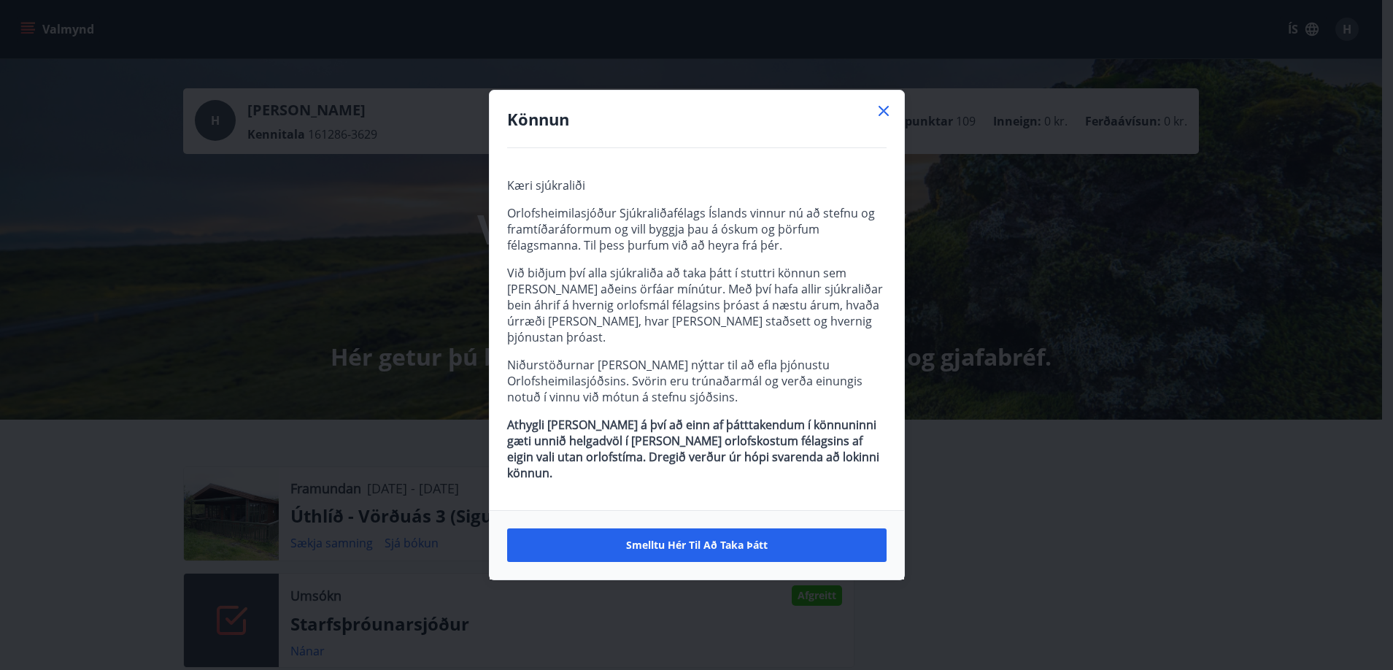
click at [892, 126] on div "Könnun" at bounding box center [697, 119] width 414 height 58
click at [882, 116] on icon at bounding box center [883, 111] width 10 height 10
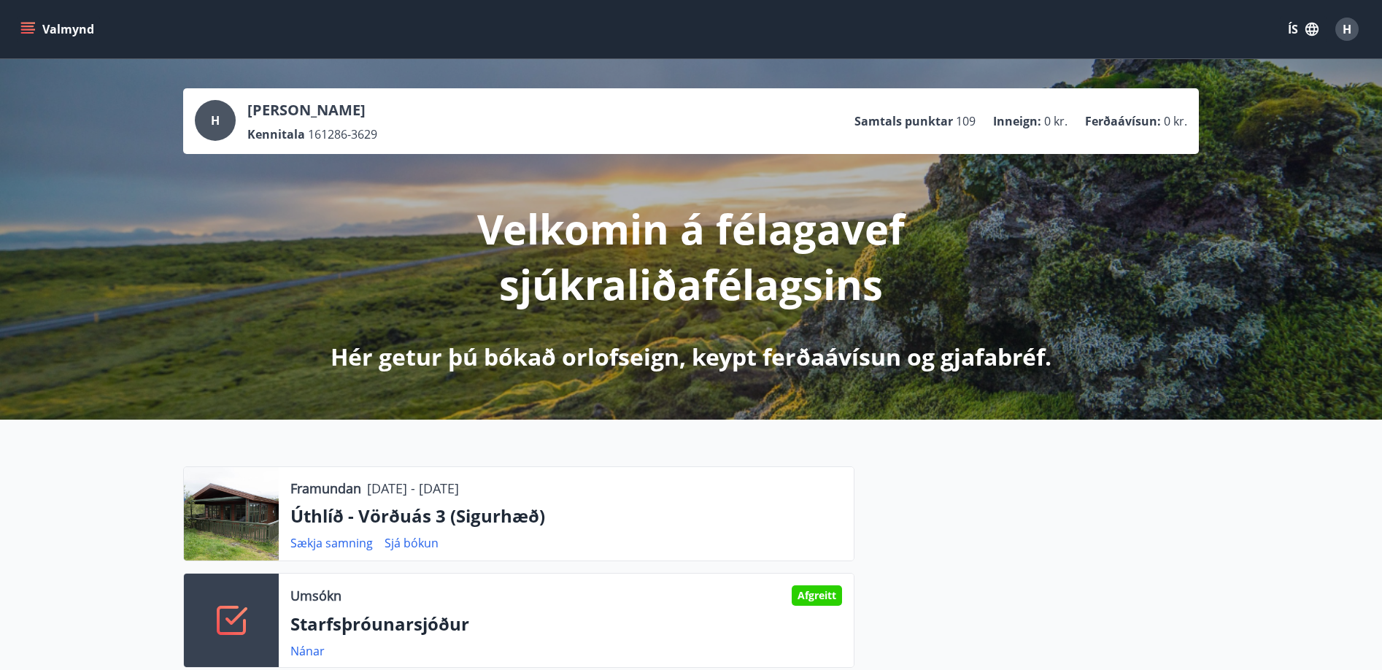
click at [21, 29] on icon "menu" at bounding box center [29, 28] width 16 height 1
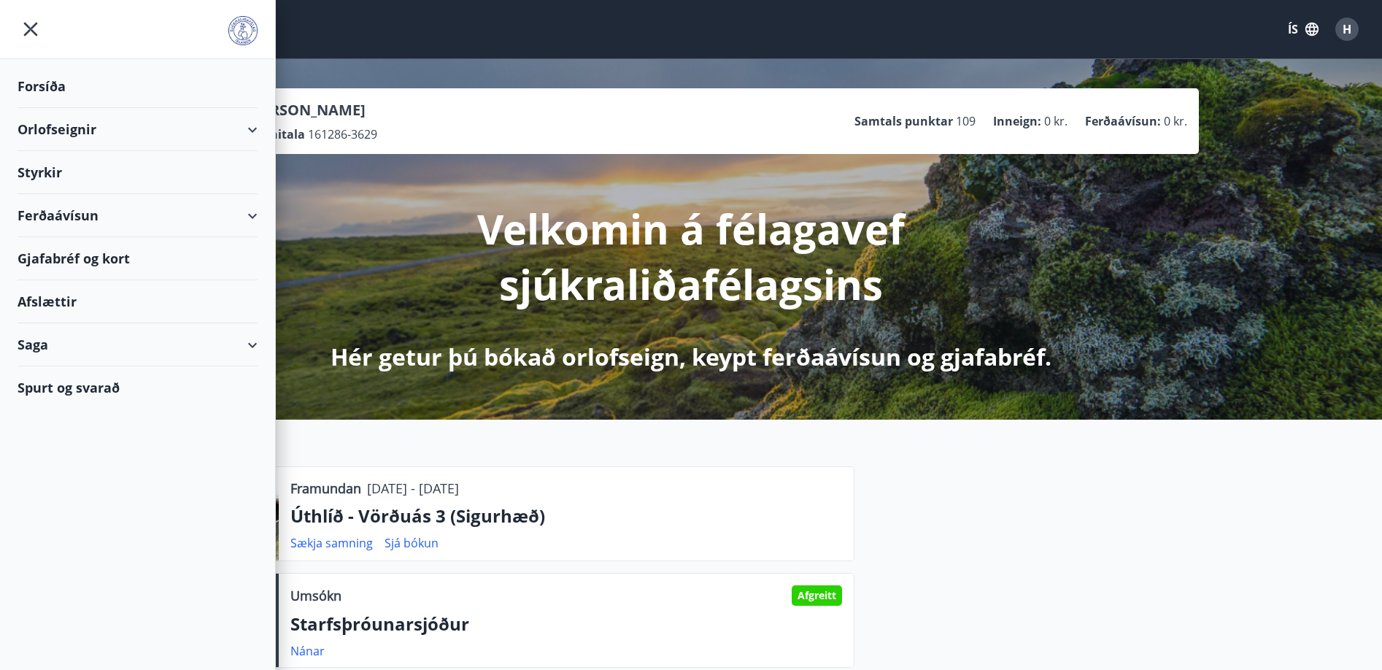
click at [261, 117] on div "Orlofseignir" at bounding box center [137, 129] width 275 height 43
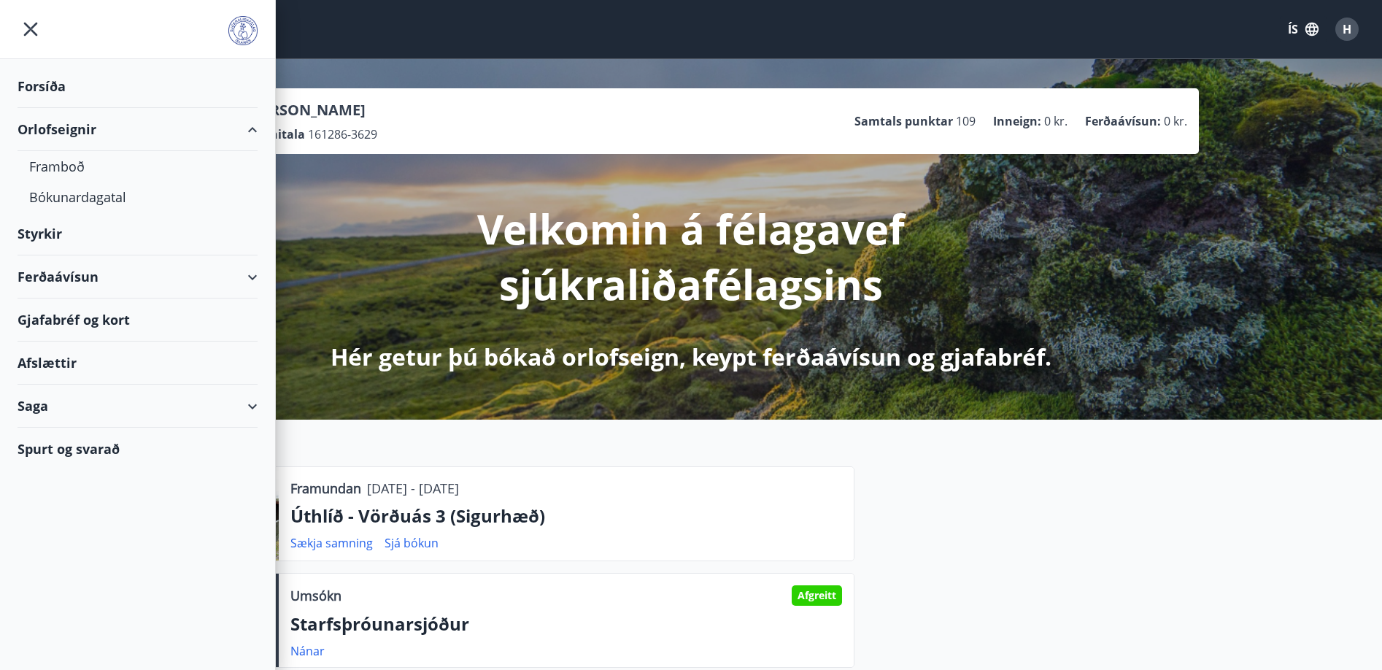
click at [64, 128] on div "Orlofseignir" at bounding box center [138, 129] width 240 height 43
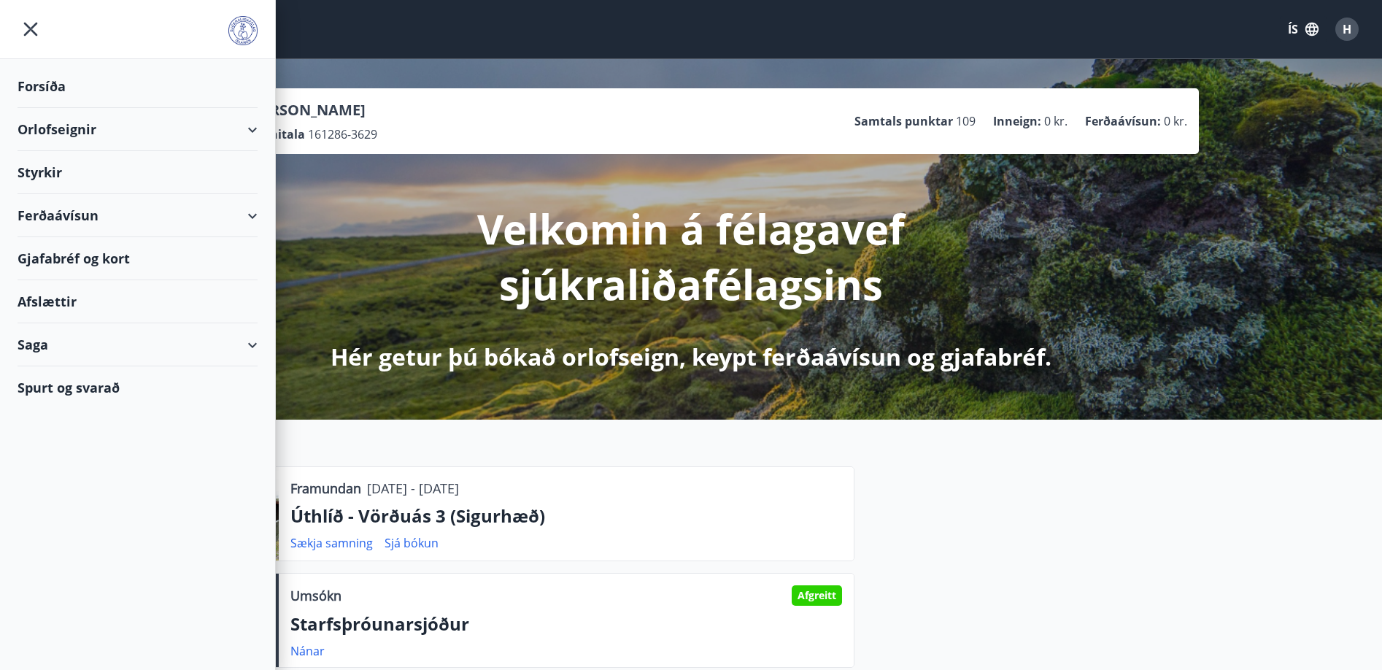
click at [67, 133] on div "Orlofseignir" at bounding box center [138, 129] width 240 height 43
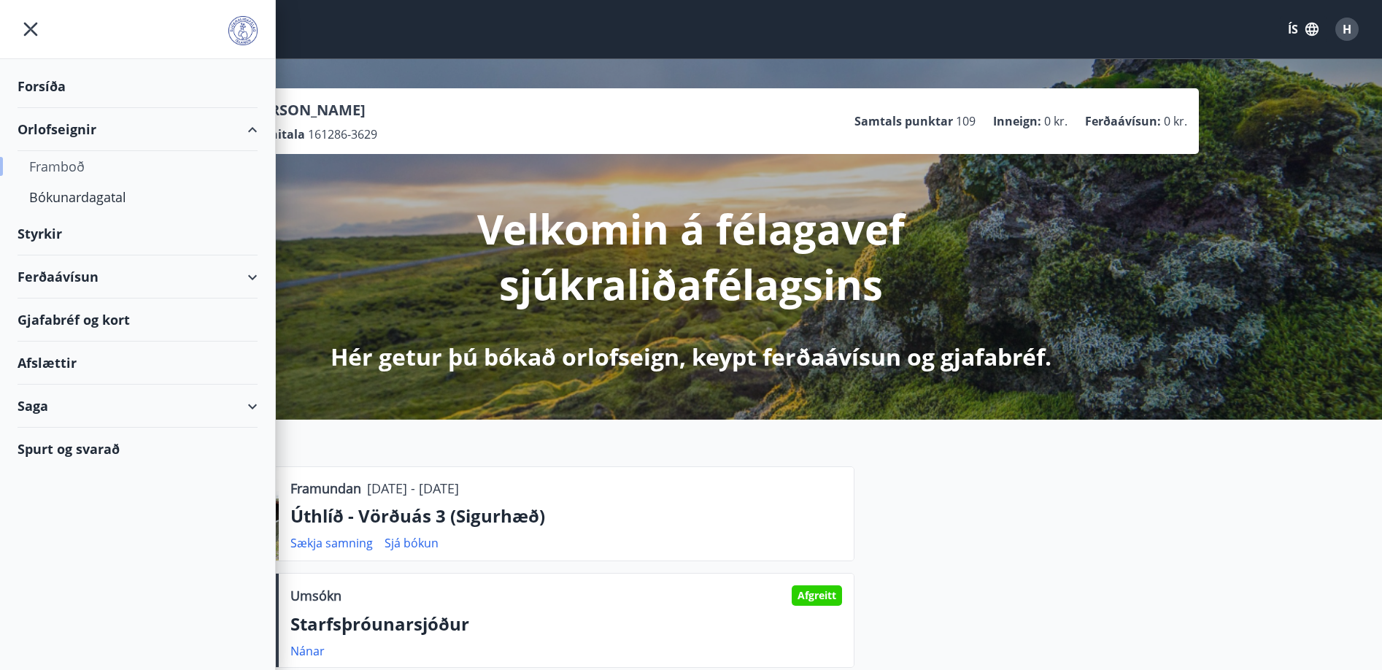
click at [61, 160] on div "Framboð" at bounding box center [137, 166] width 217 height 31
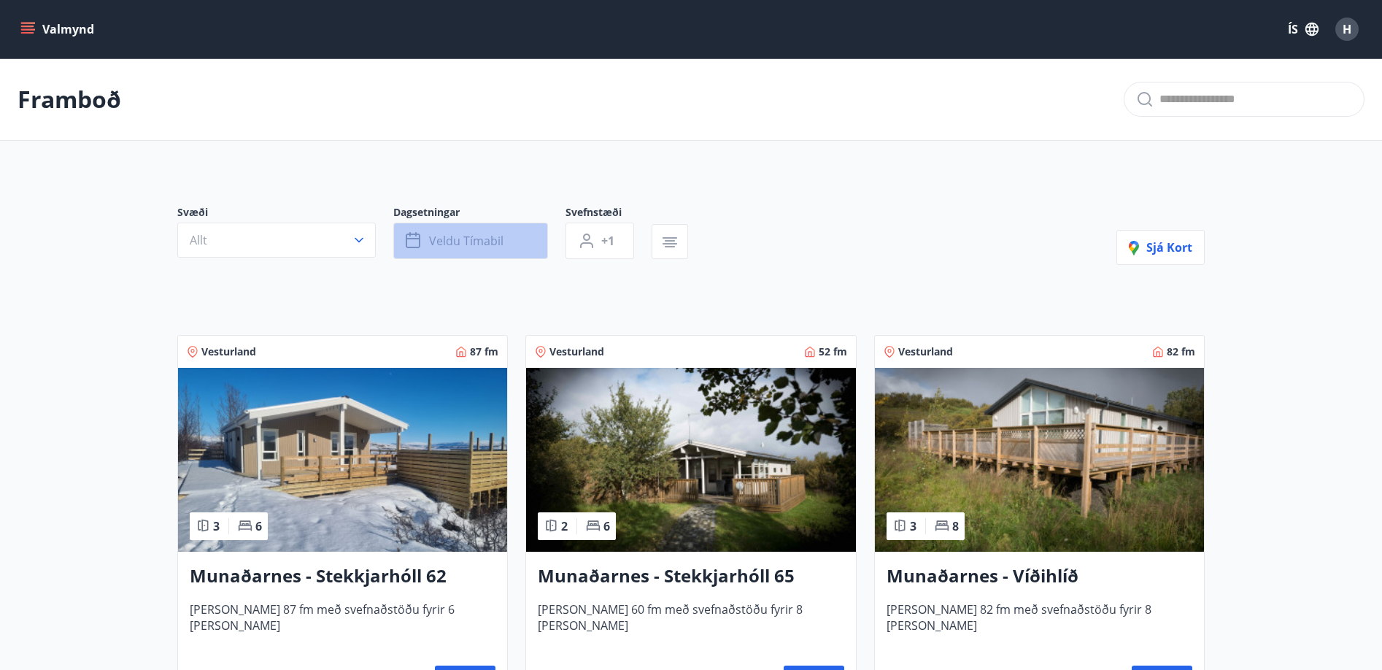
click at [412, 233] on icon "button" at bounding box center [413, 240] width 15 height 15
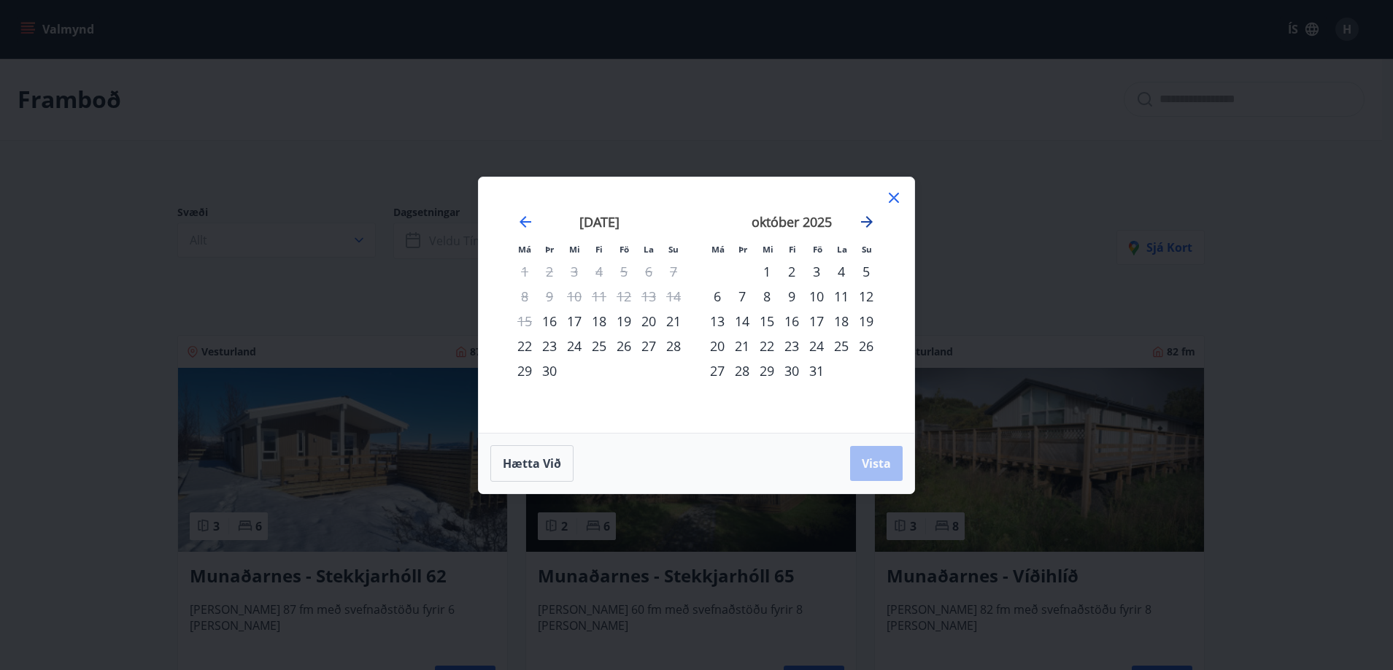
click at [870, 225] on icon "Move forward to switch to the next month." at bounding box center [867, 222] width 18 height 18
click at [744, 375] on div "30" at bounding box center [742, 370] width 25 height 25
click at [882, 466] on span "Vista" at bounding box center [876, 463] width 29 height 16
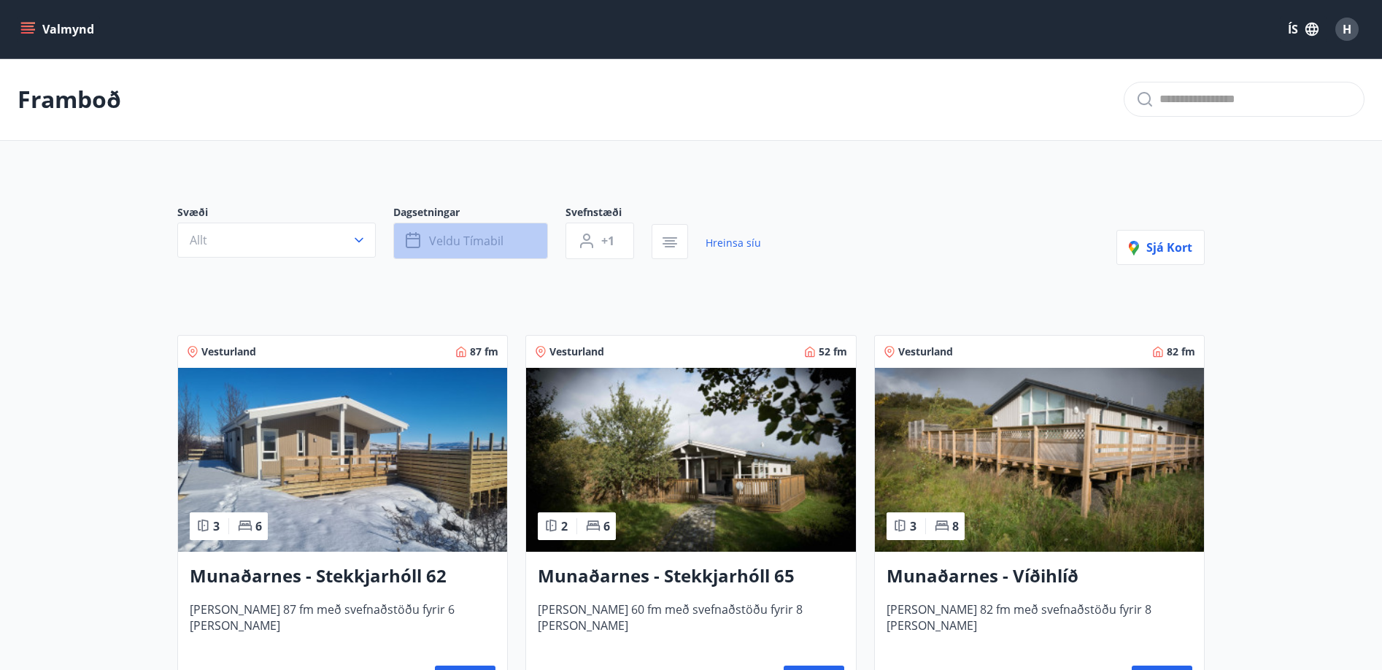
click at [502, 255] on button "Veldu tímabil" at bounding box center [470, 241] width 155 height 36
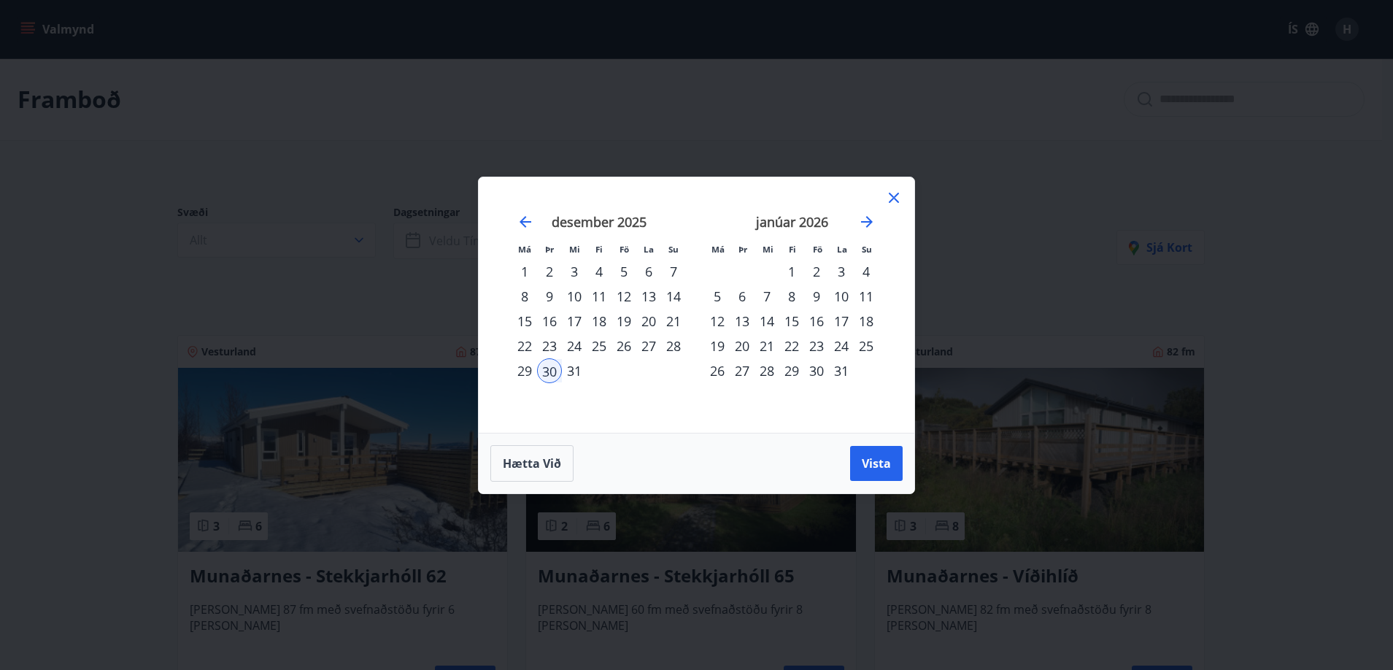
click at [872, 271] on div "4" at bounding box center [866, 271] width 25 height 25
click at [873, 462] on span "Vista" at bounding box center [876, 463] width 29 height 16
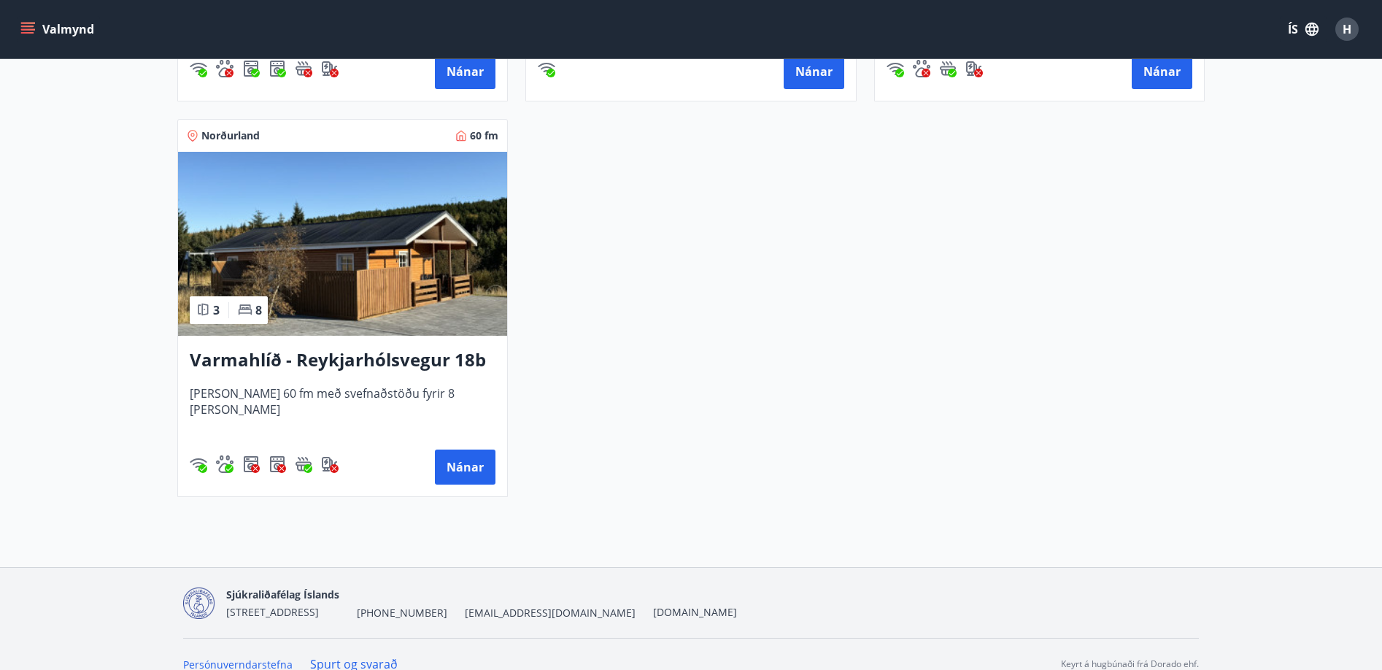
scroll to position [1021, 0]
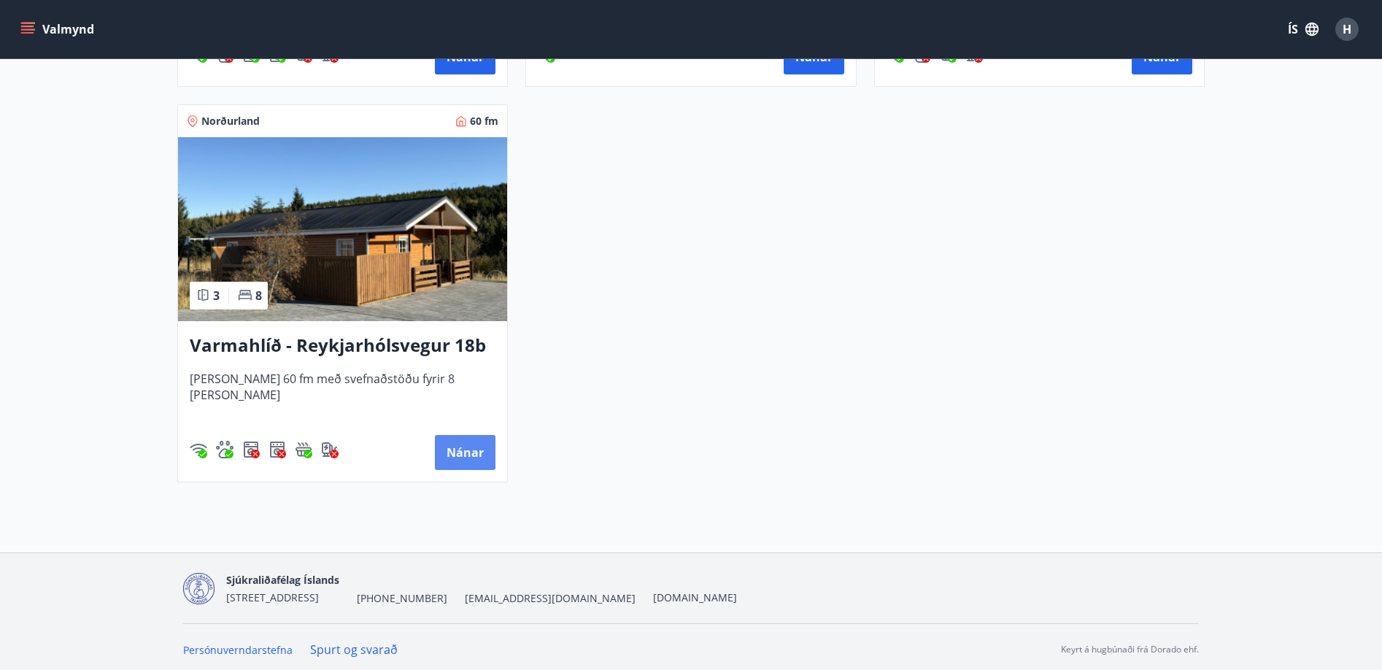
click at [463, 456] on button "Nánar" at bounding box center [465, 452] width 61 height 35
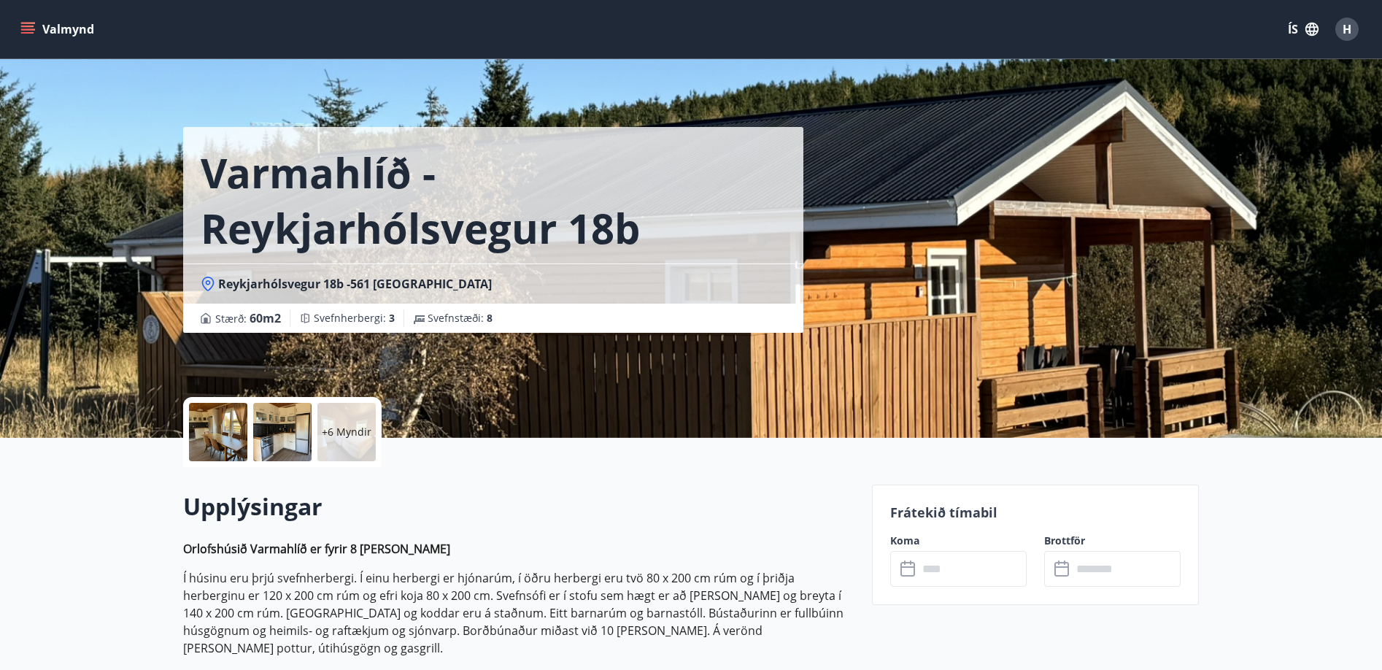
click at [934, 561] on input "text" at bounding box center [972, 569] width 109 height 36
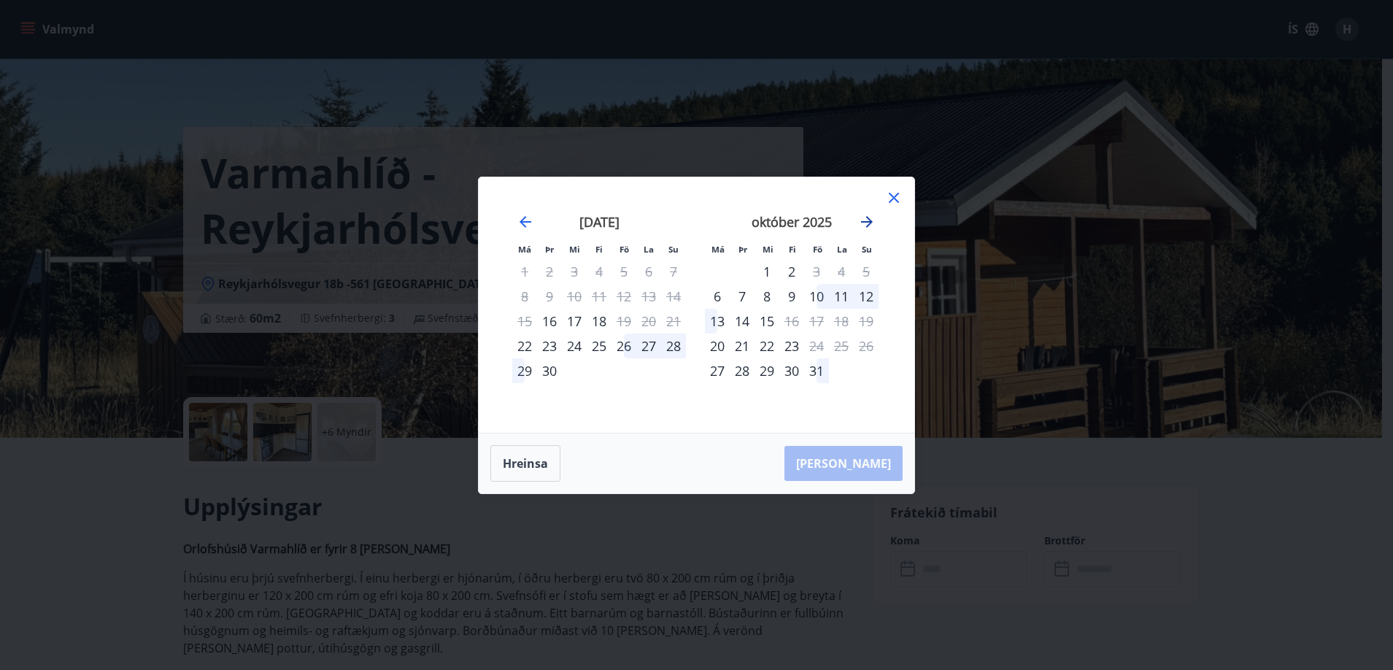
click at [862, 220] on icon "Move forward to switch to the next month." at bounding box center [867, 222] width 18 height 18
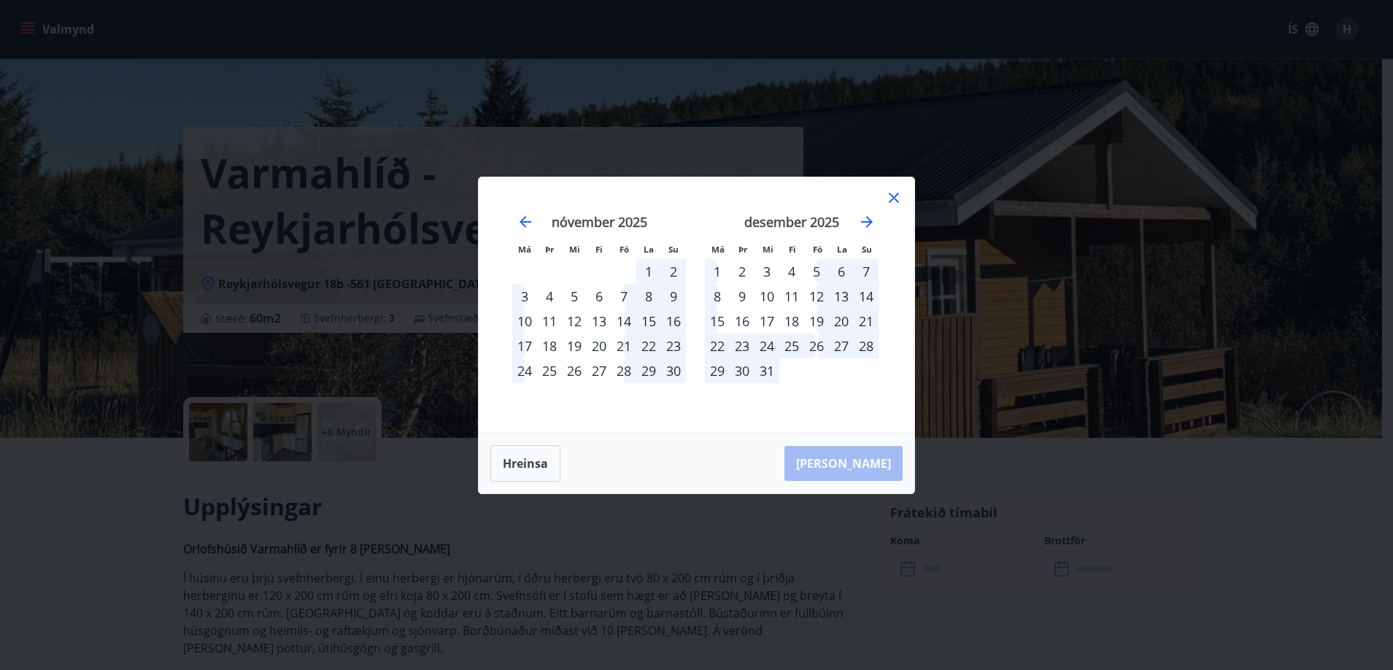
click at [765, 373] on div "31" at bounding box center [766, 370] width 25 height 25
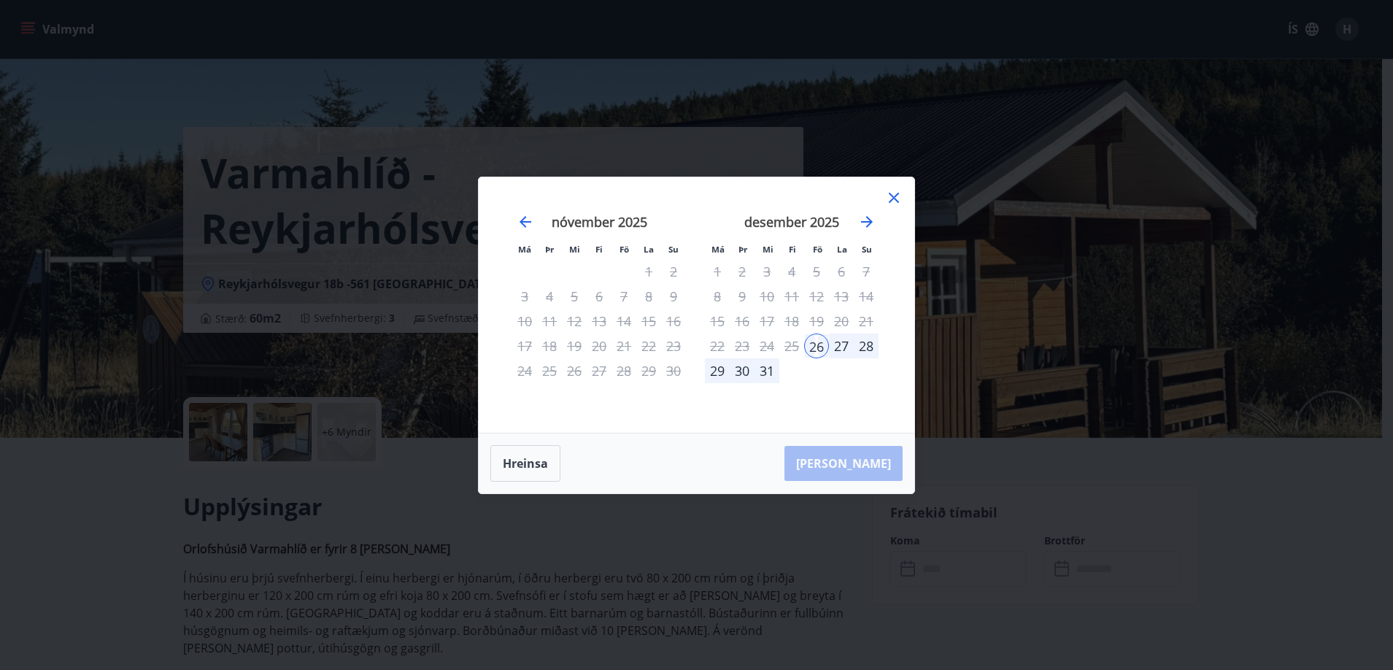
click at [839, 343] on div "27" at bounding box center [841, 345] width 25 height 25
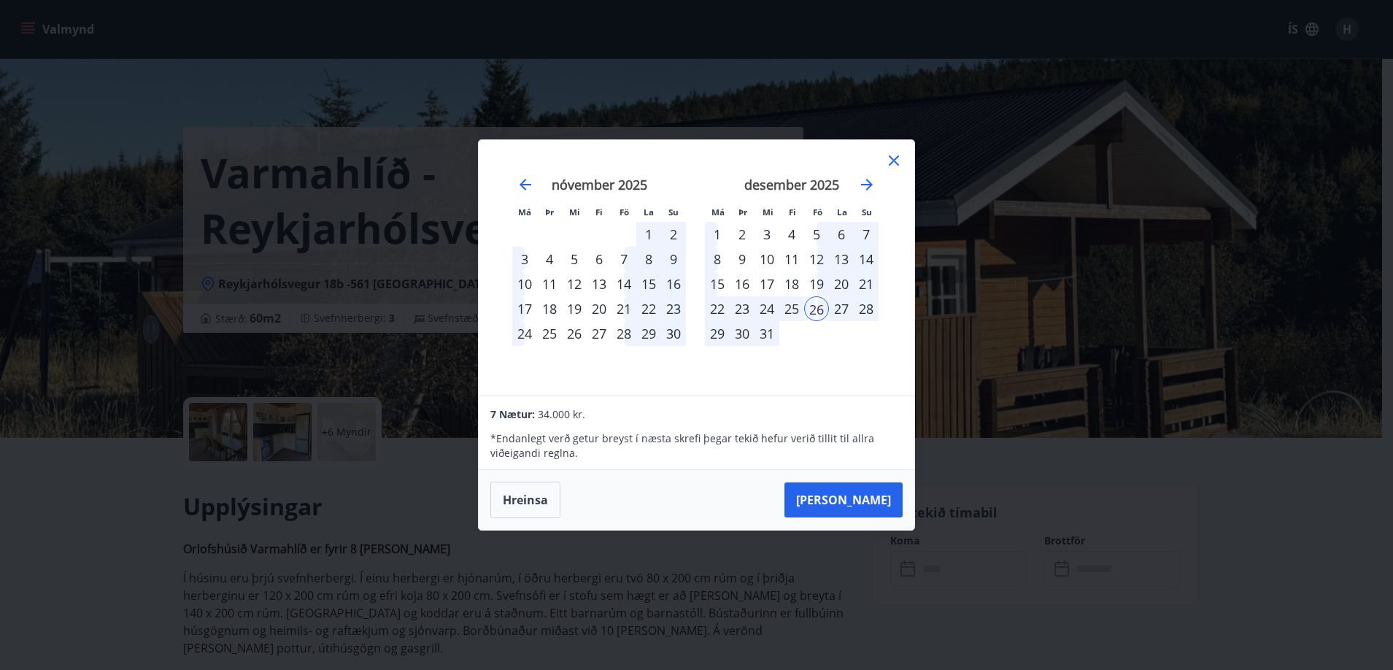
click at [753, 326] on div "30" at bounding box center [742, 333] width 25 height 25
click at [751, 341] on div "30" at bounding box center [742, 333] width 25 height 25
click at [769, 328] on div "31" at bounding box center [766, 333] width 25 height 25
click at [868, 187] on icon "Move forward to switch to the next month." at bounding box center [867, 185] width 18 height 18
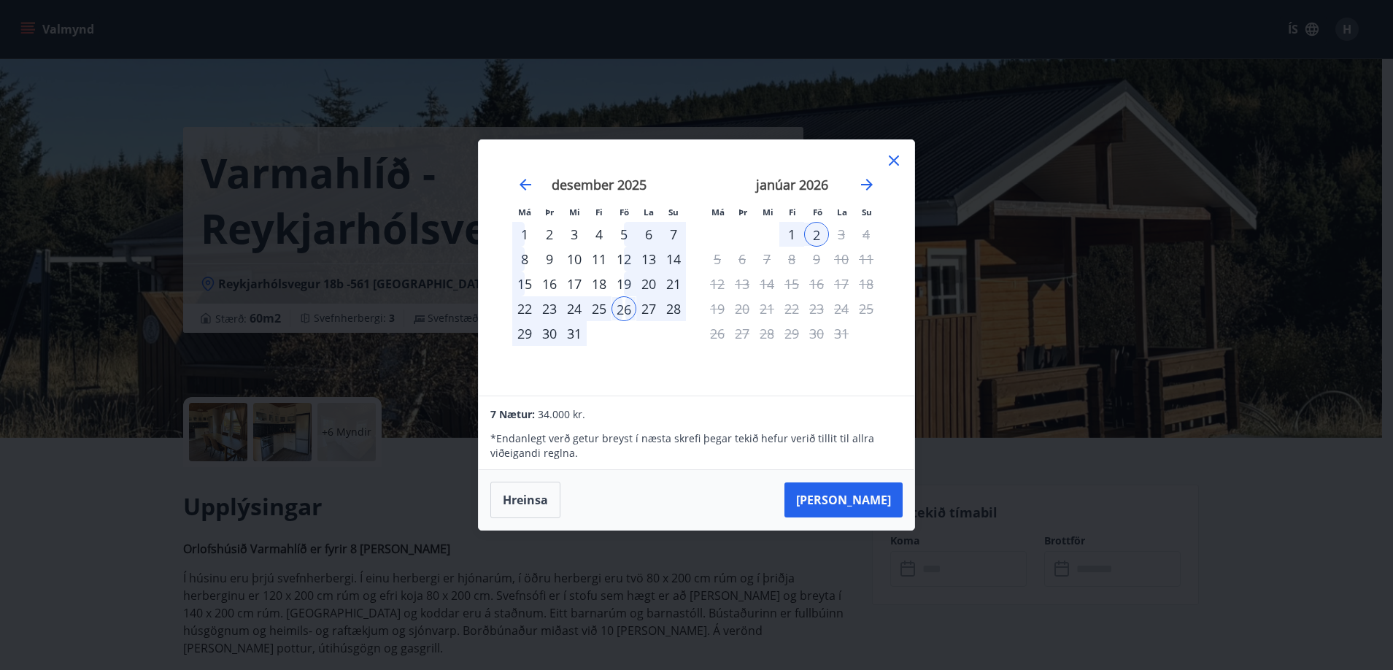
click at [802, 238] on div "1" at bounding box center [791, 234] width 25 height 25
click at [528, 187] on icon "Move backward to switch to the previous month." at bounding box center [526, 185] width 18 height 18
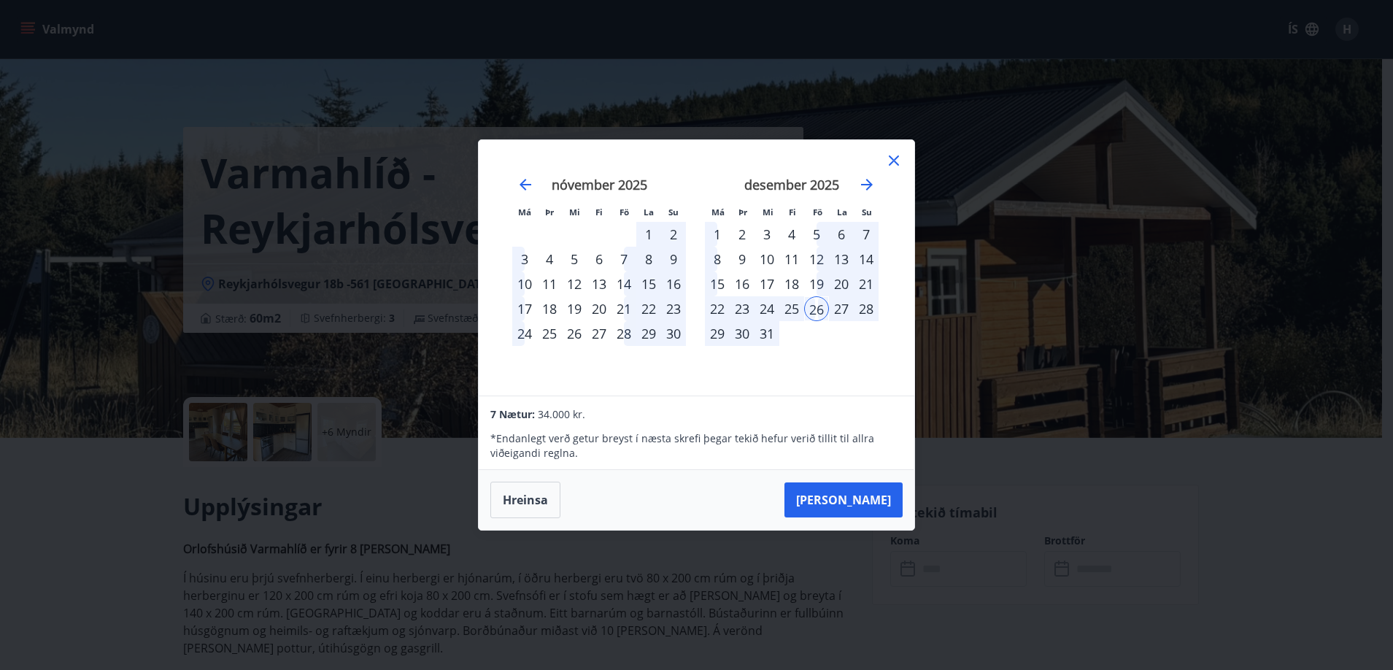
click at [711, 329] on div "29" at bounding box center [717, 333] width 25 height 25
click at [897, 160] on icon at bounding box center [894, 161] width 18 height 18
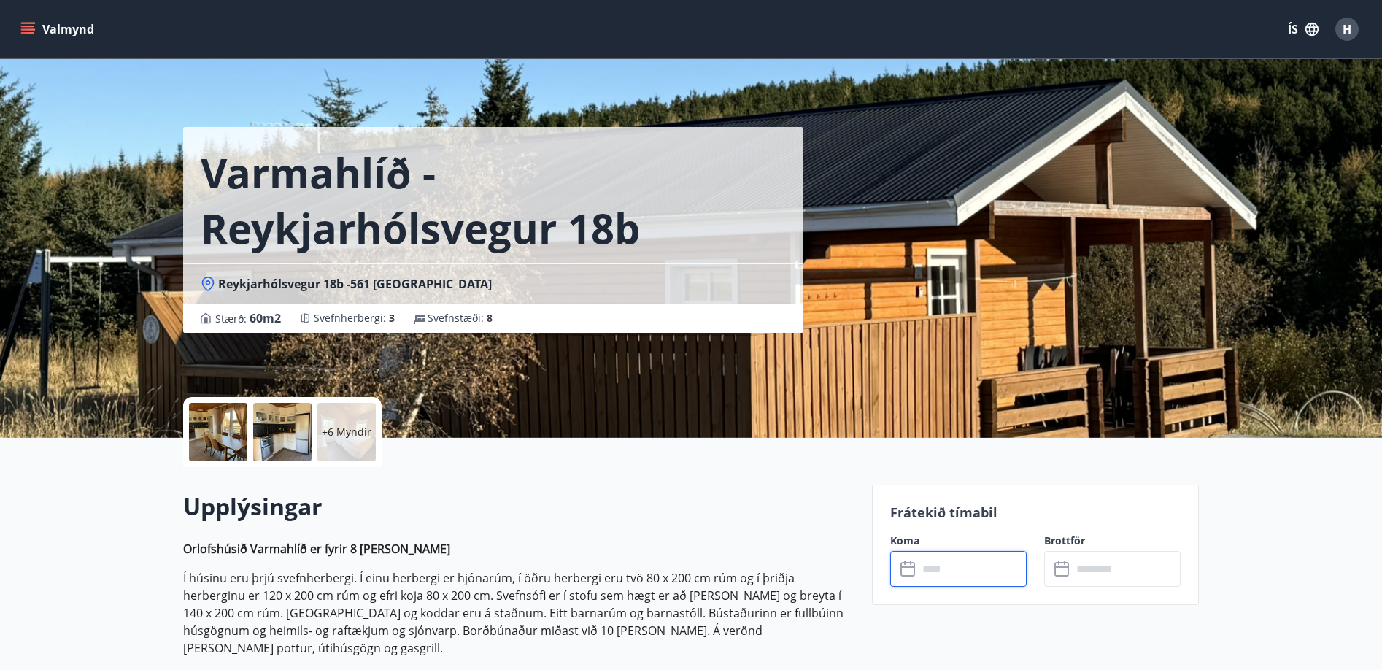
click at [970, 569] on input "text" at bounding box center [972, 569] width 109 height 36
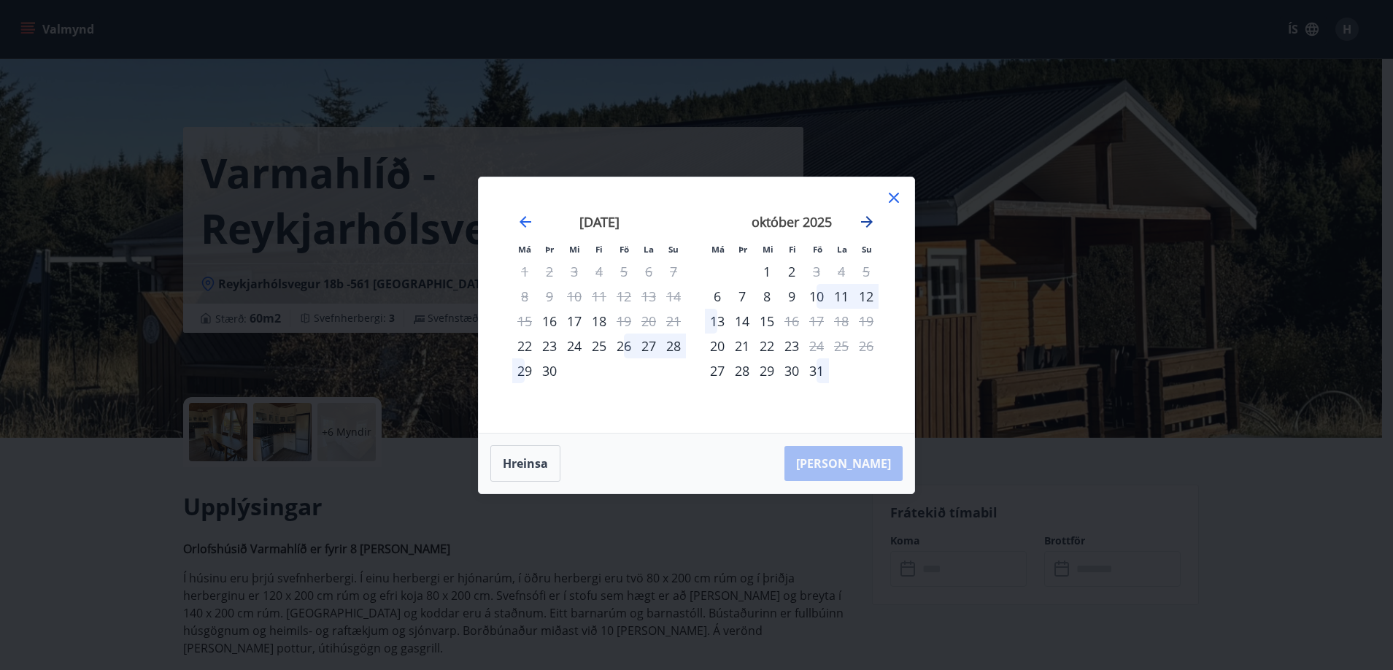
click at [865, 219] on icon "Move forward to switch to the next month." at bounding box center [867, 222] width 18 height 18
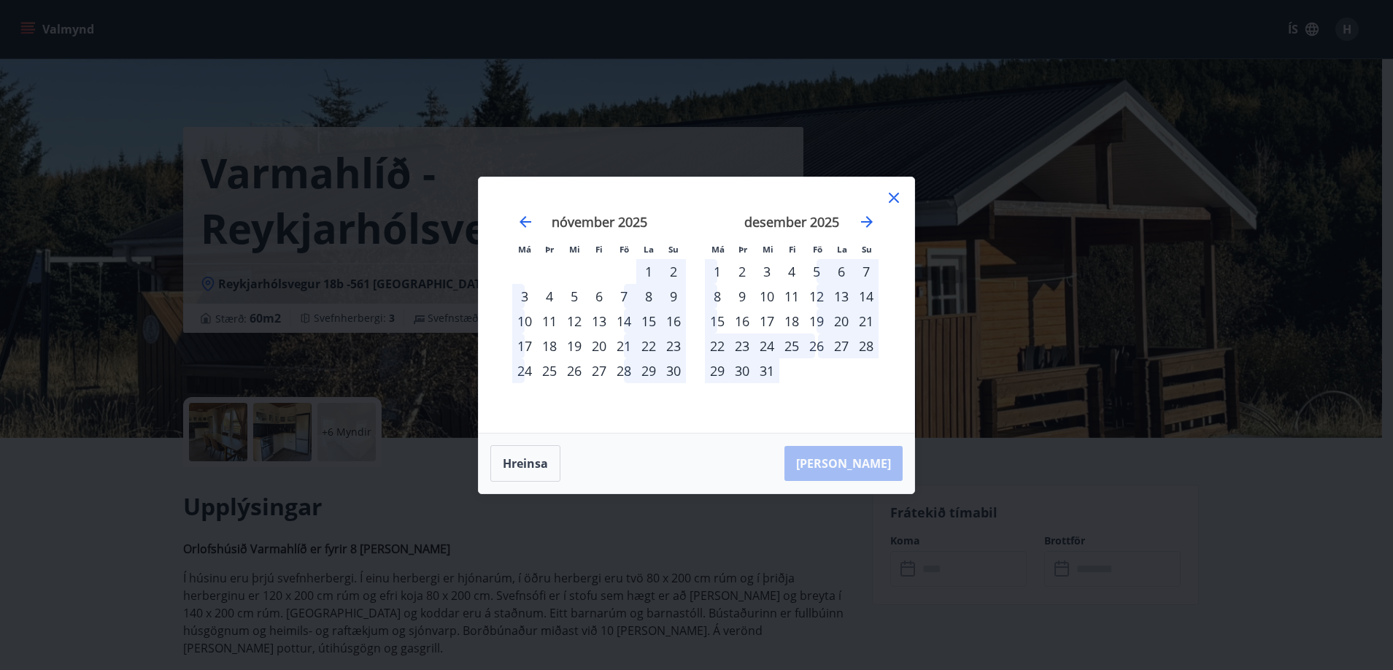
click at [746, 373] on div "30" at bounding box center [742, 370] width 25 height 25
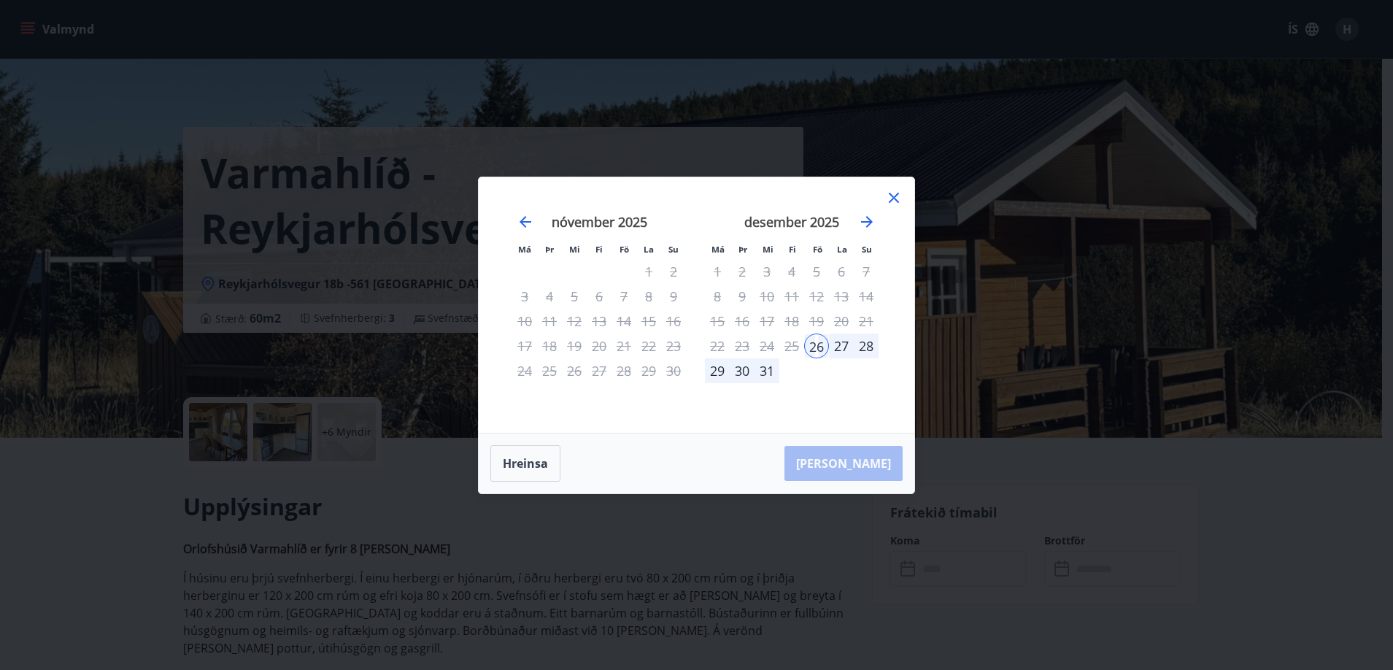
click at [760, 373] on div "31" at bounding box center [766, 370] width 25 height 25
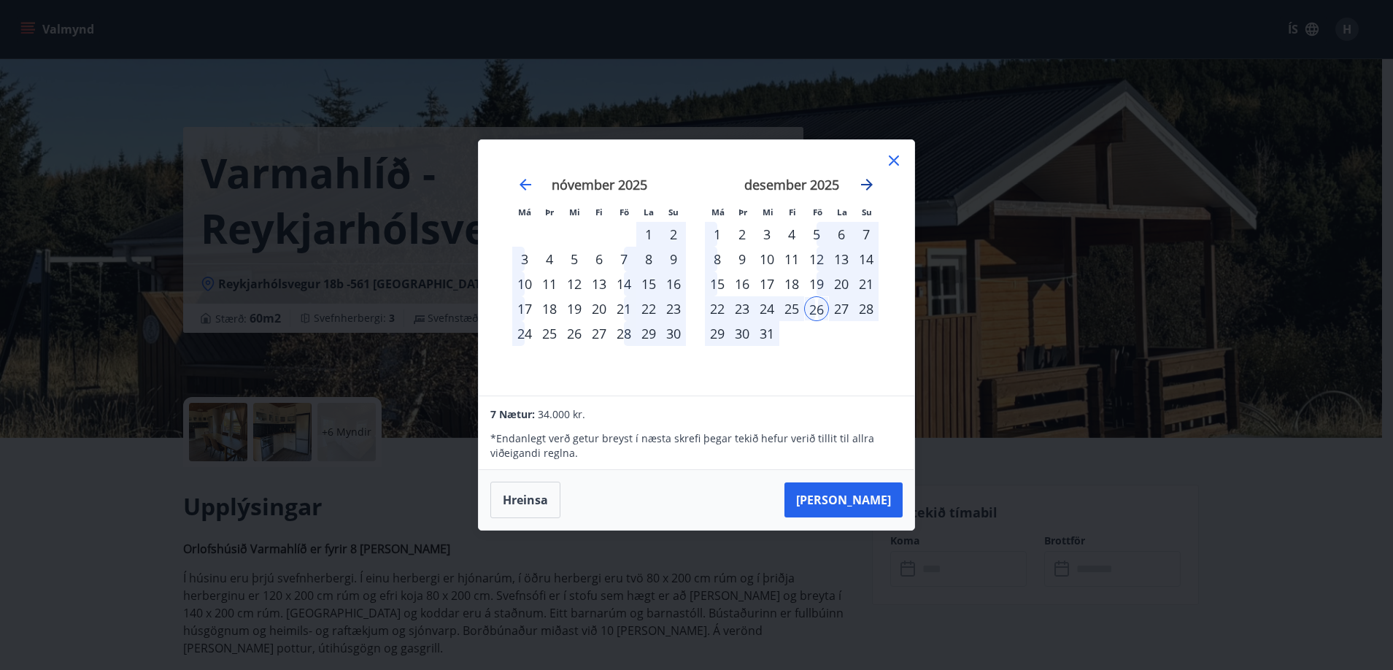
click at [868, 181] on icon "Move forward to switch to the next month." at bounding box center [867, 185] width 12 height 12
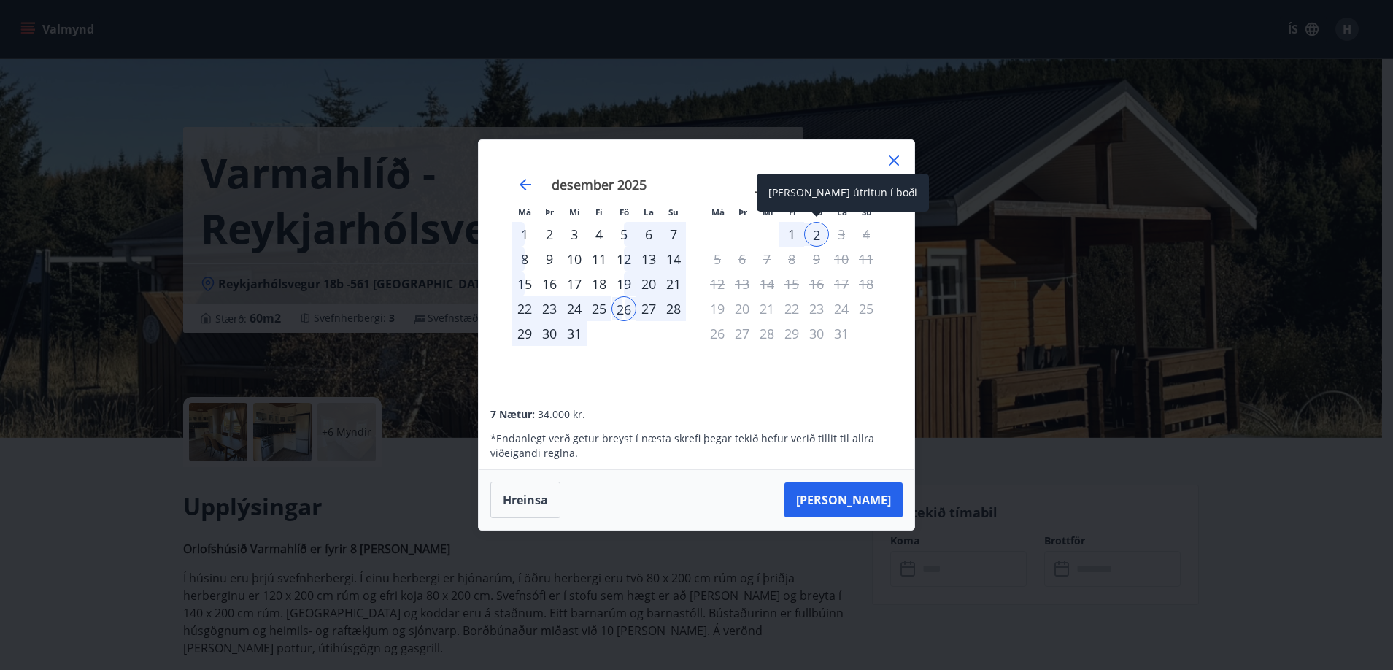
click at [820, 243] on div "2" at bounding box center [816, 234] width 25 height 25
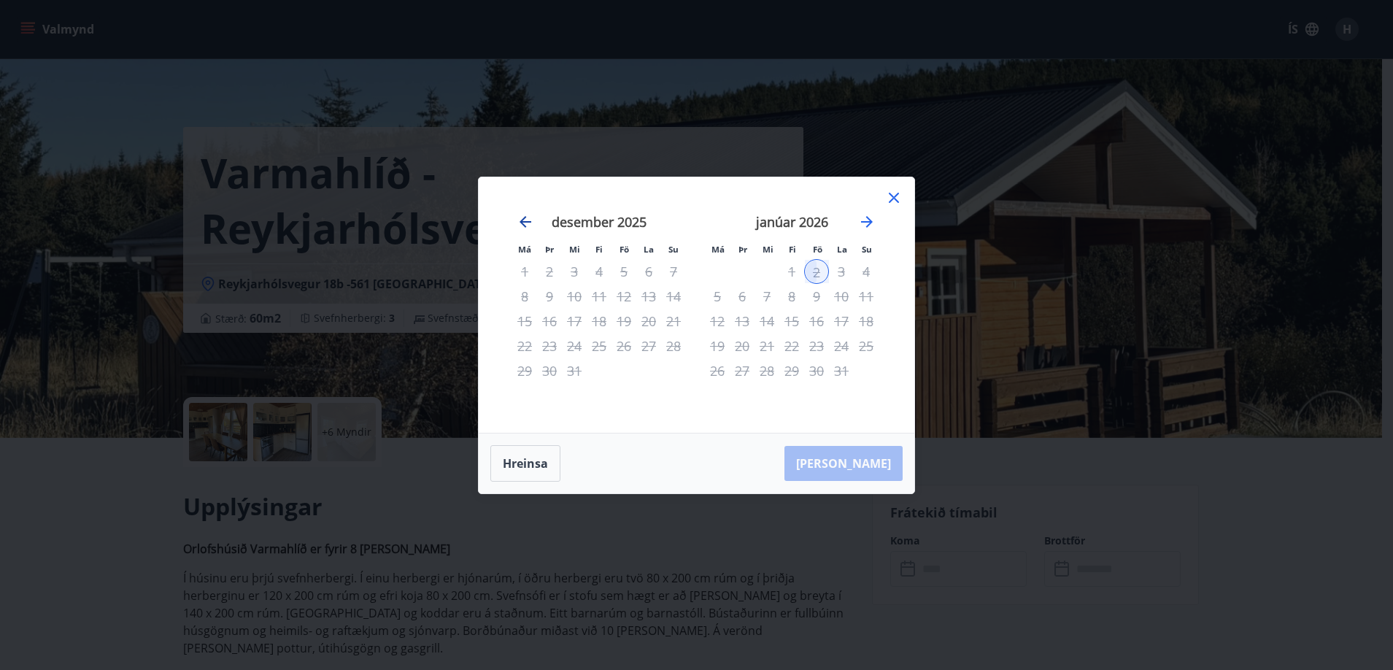
click at [523, 222] on icon "Move backward to switch to the previous month." at bounding box center [525, 222] width 12 height 12
click at [795, 351] on div "25" at bounding box center [791, 345] width 25 height 25
click at [818, 341] on div "26" at bounding box center [816, 345] width 25 height 25
click at [891, 199] on icon at bounding box center [894, 198] width 18 height 18
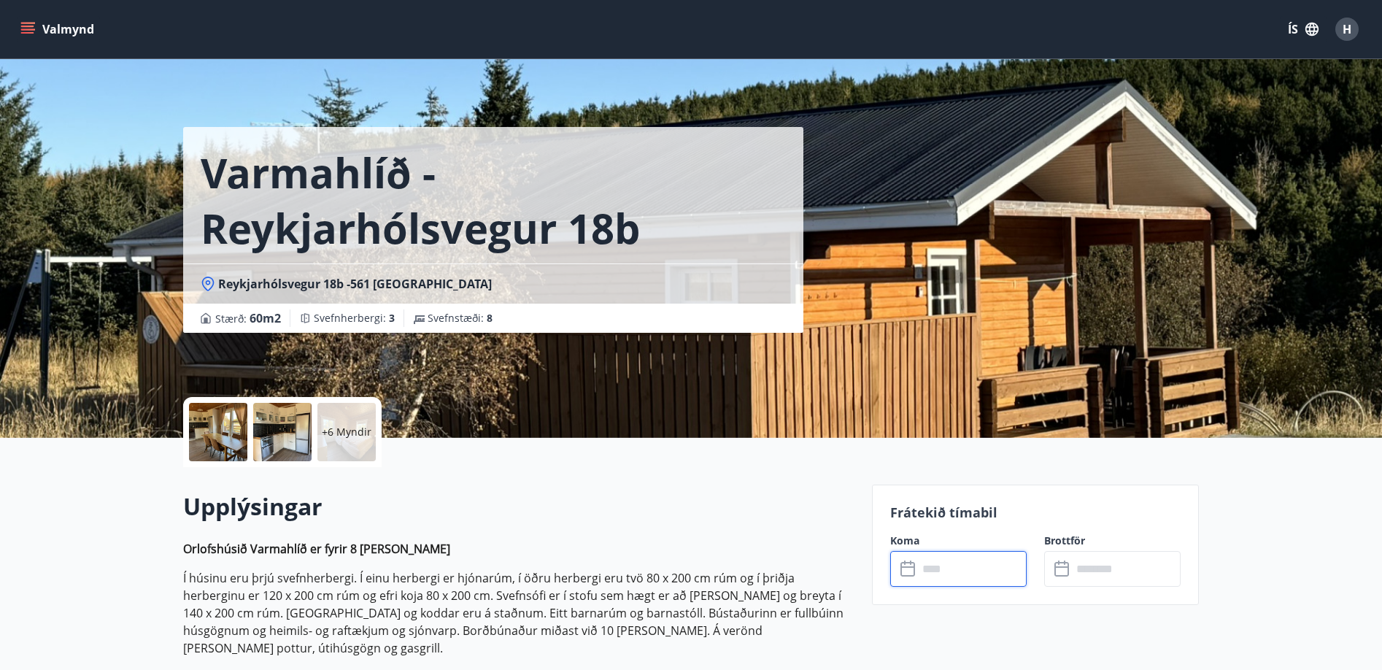
click at [943, 570] on input "text" at bounding box center [972, 569] width 109 height 36
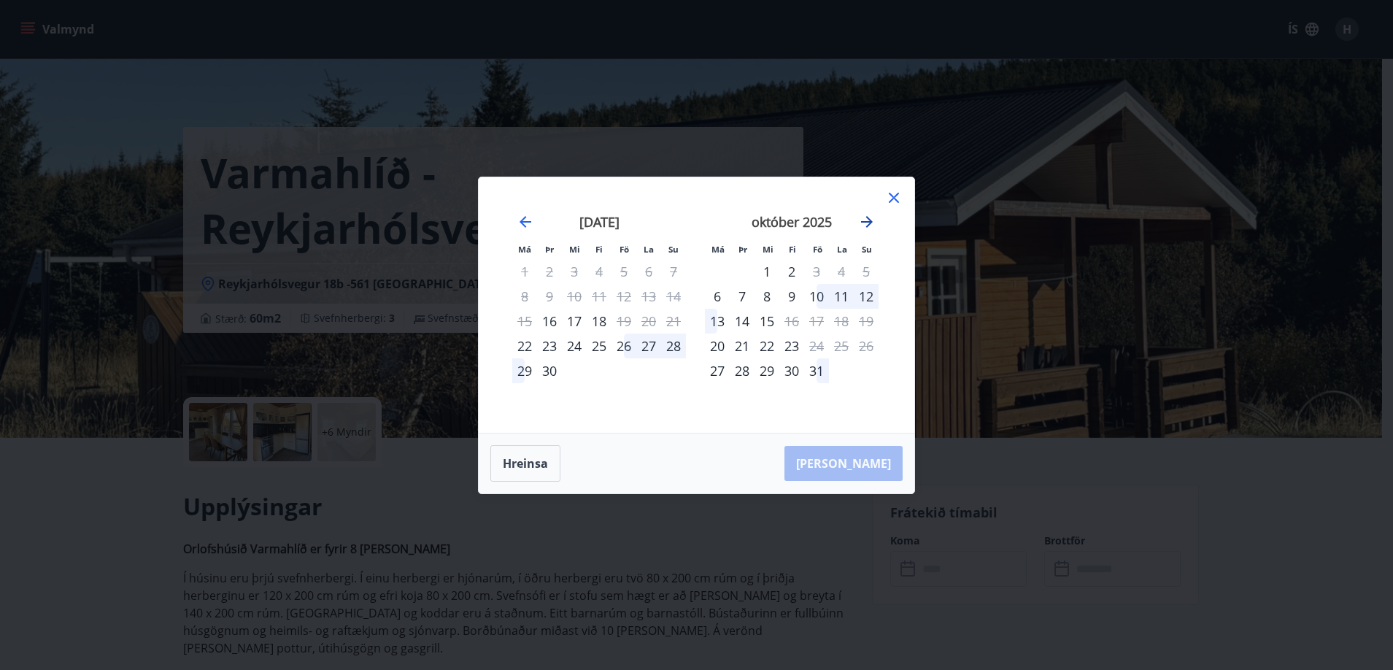
click at [870, 221] on icon "Move forward to switch to the next month." at bounding box center [867, 222] width 12 height 12
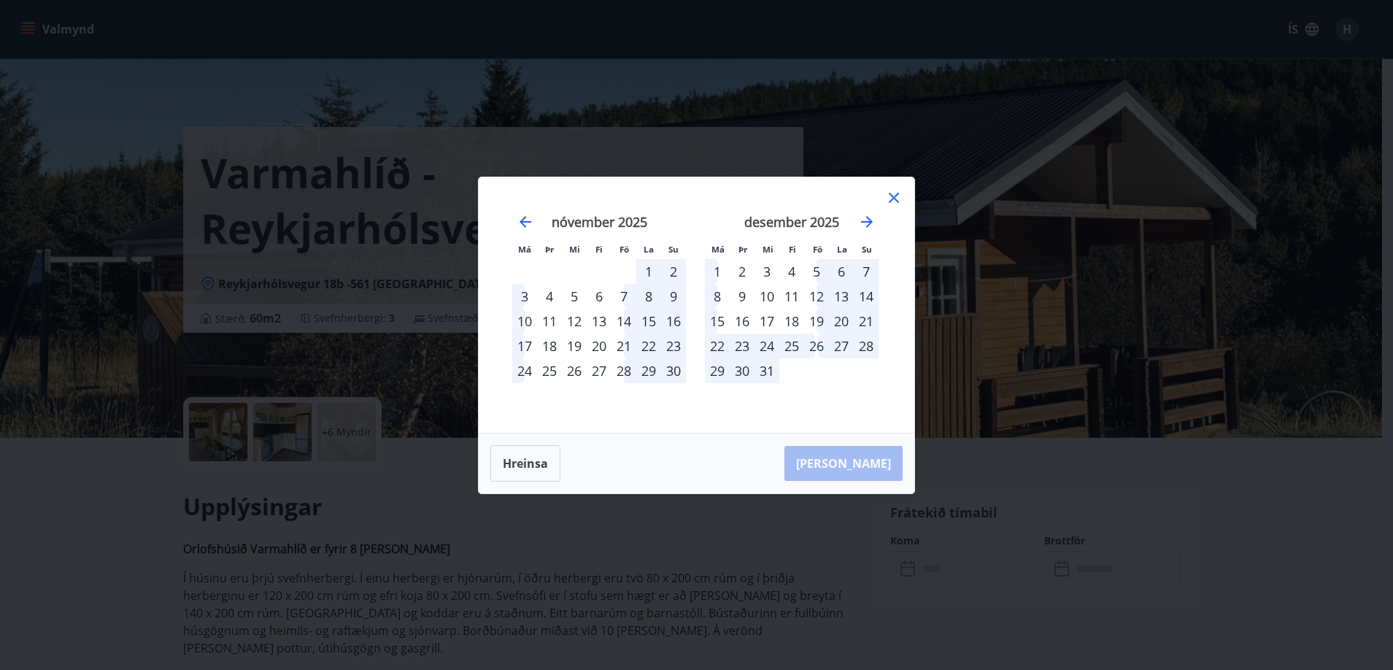
click at [824, 346] on div "26" at bounding box center [816, 345] width 25 height 25
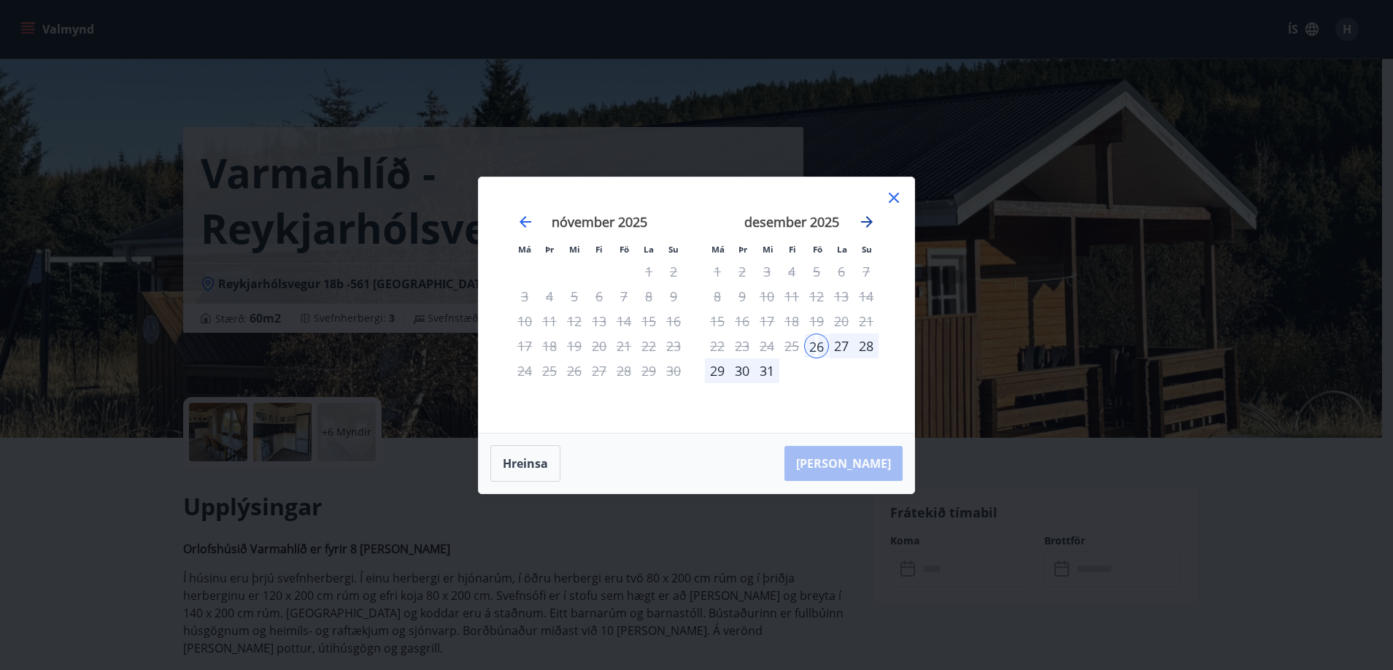
click at [868, 228] on icon "Move forward to switch to the next month." at bounding box center [867, 222] width 18 height 18
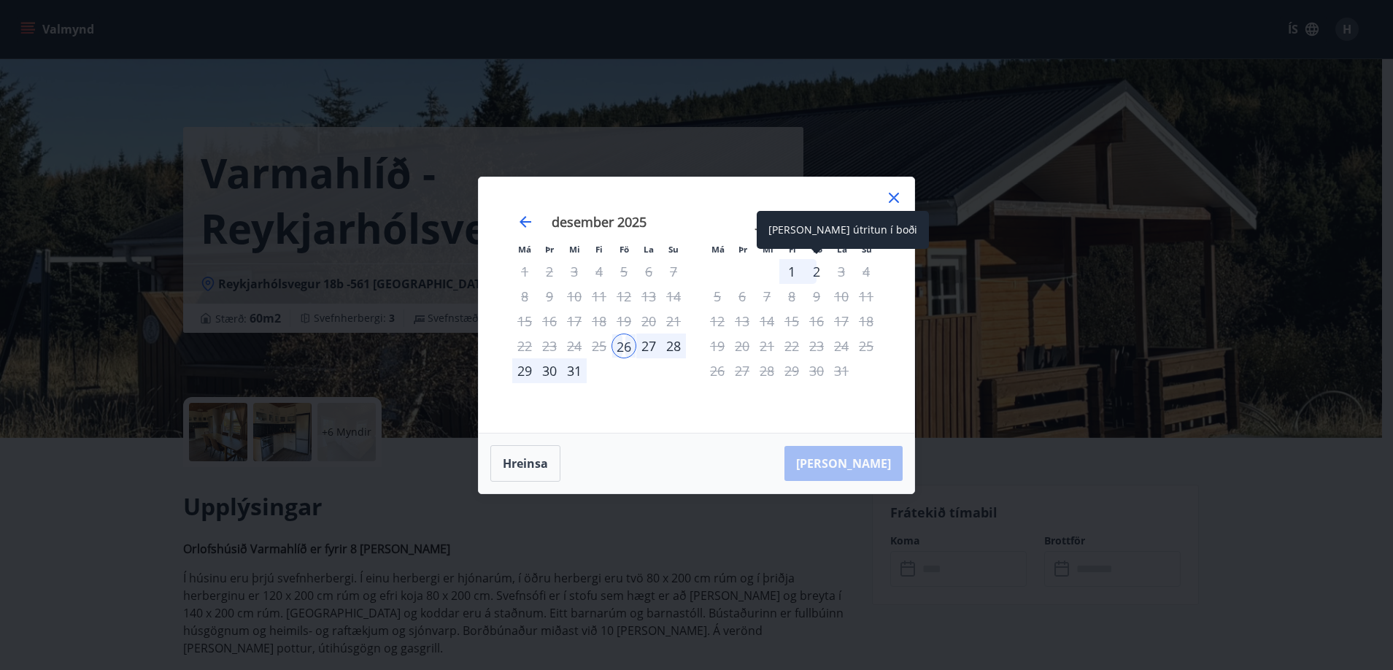
click at [816, 272] on div "2" at bounding box center [816, 271] width 25 height 25
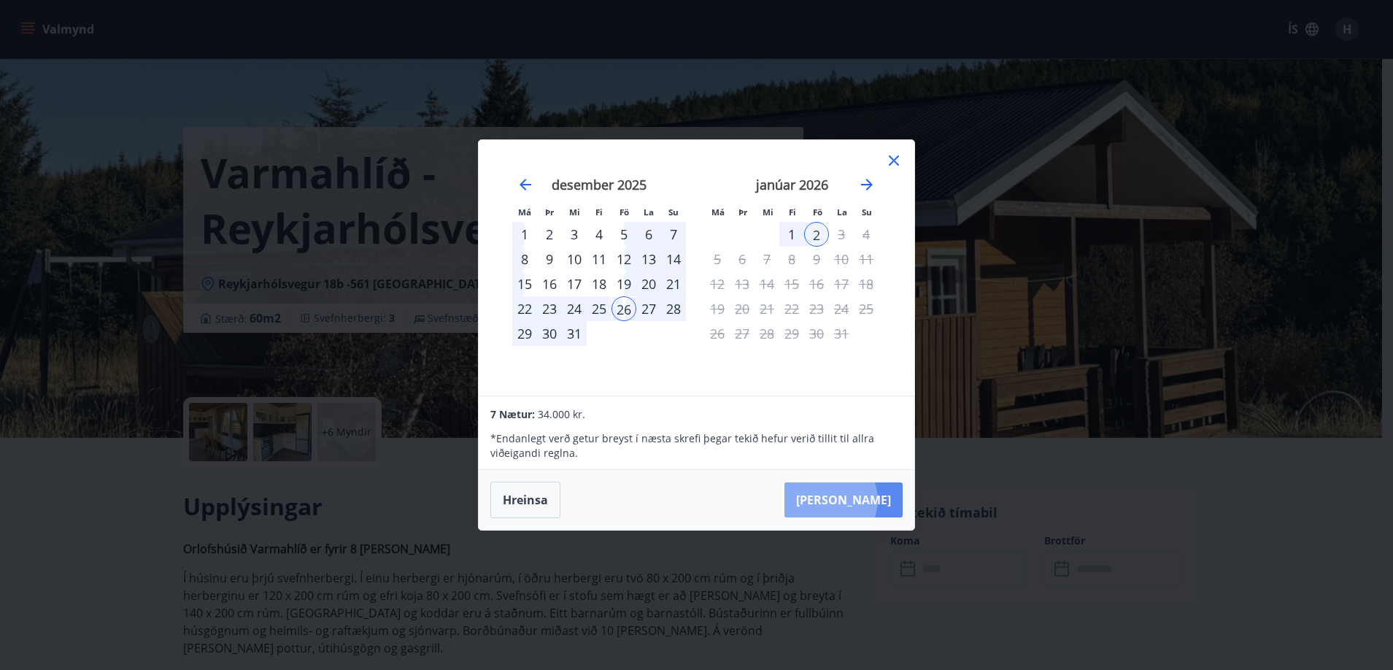
click at [875, 500] on button "Taka Frá" at bounding box center [843, 499] width 118 height 35
click at [571, 338] on div "31" at bounding box center [574, 333] width 25 height 25
click at [577, 295] on div "17" at bounding box center [574, 283] width 25 height 25
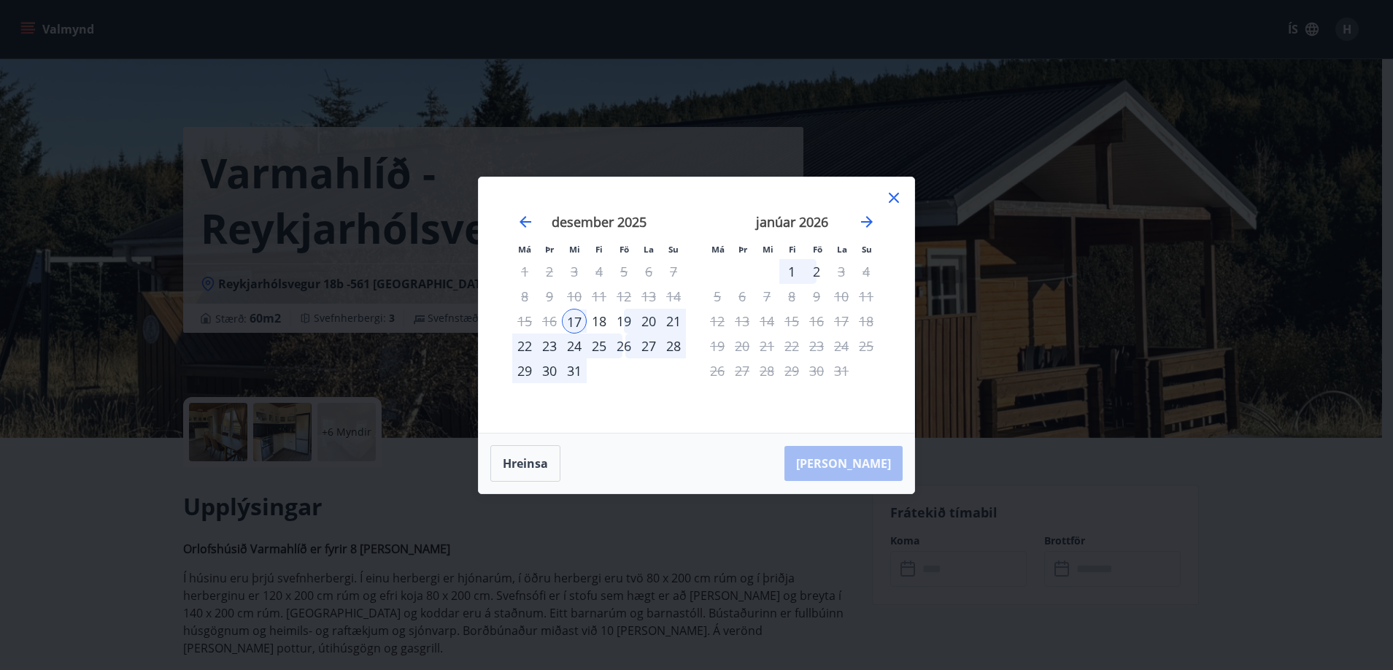
click at [546, 311] on div "16" at bounding box center [549, 321] width 25 height 25
click at [546, 336] on div "23" at bounding box center [549, 345] width 25 height 25
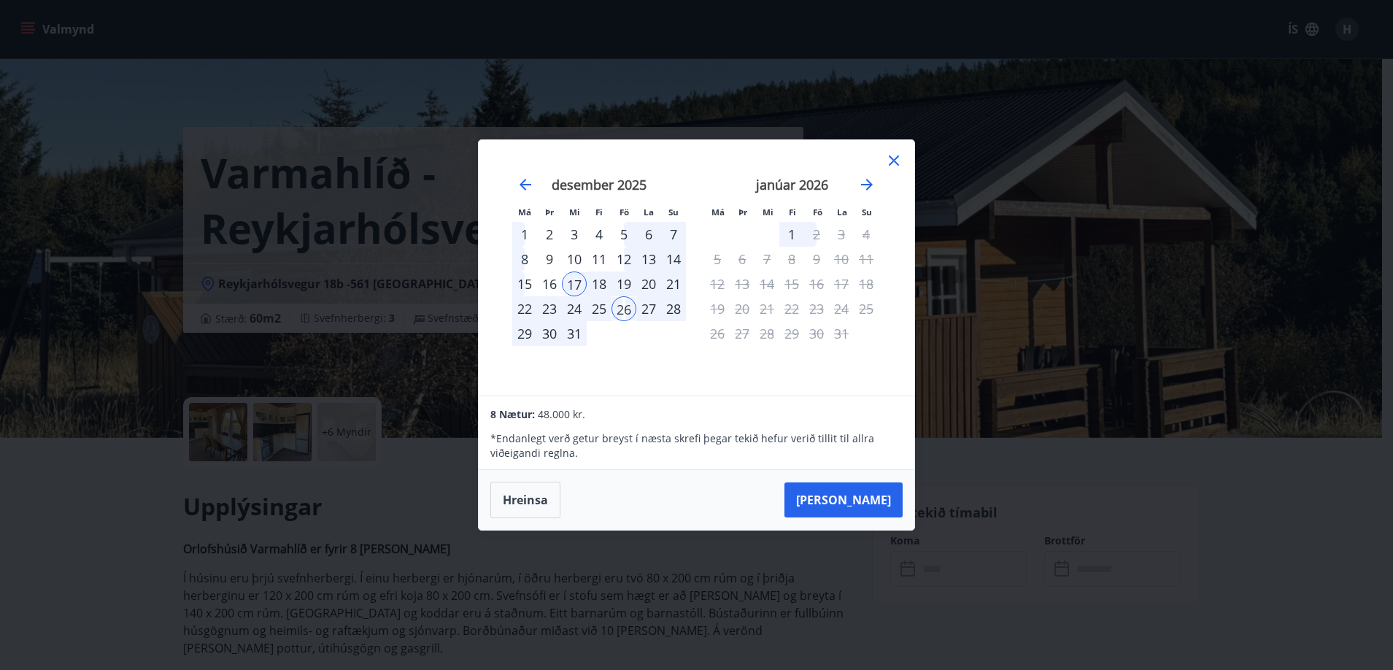
click at [554, 349] on div "desember 2025 1 2 3 4 5 6 7 8 9 10 11 12 13 14 15 16 17 18 19 20 21 22 23 24 25…" at bounding box center [599, 277] width 193 height 239
click at [609, 298] on div "25" at bounding box center [599, 308] width 25 height 25
click at [571, 318] on div "24" at bounding box center [574, 308] width 25 height 25
click at [568, 337] on div "31" at bounding box center [574, 333] width 25 height 25
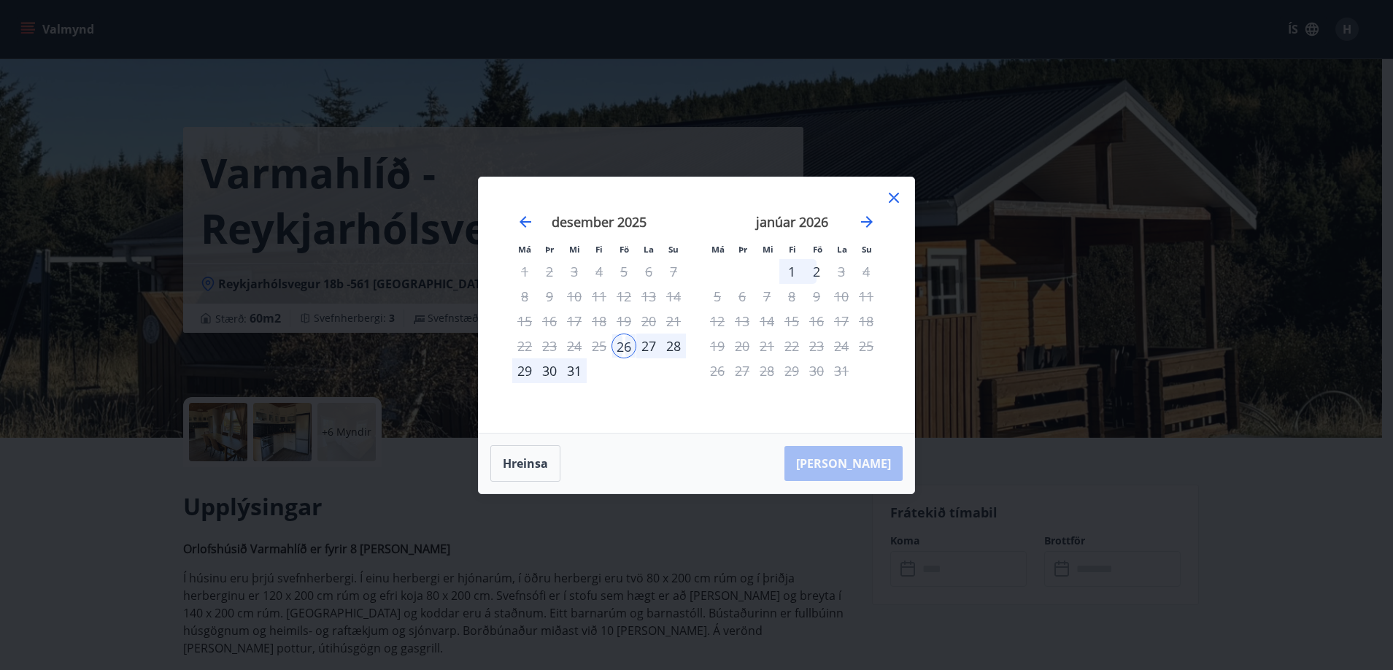
click at [890, 199] on icon at bounding box center [894, 198] width 18 height 18
